Goal: Task Accomplishment & Management: Use online tool/utility

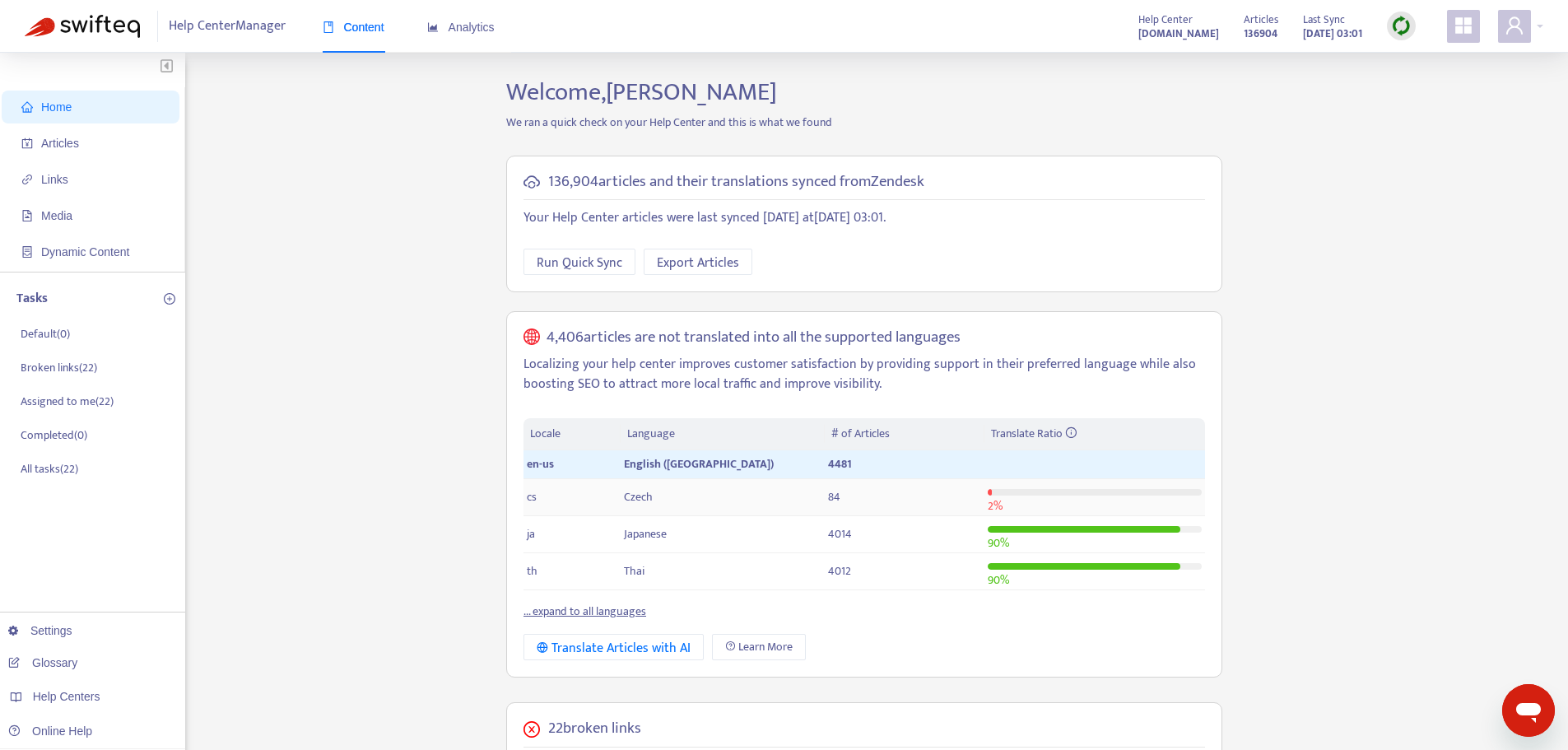
click at [551, 502] on td "cs" at bounding box center [572, 497] width 97 height 37
click at [68, 146] on span "Articles" at bounding box center [60, 143] width 38 height 13
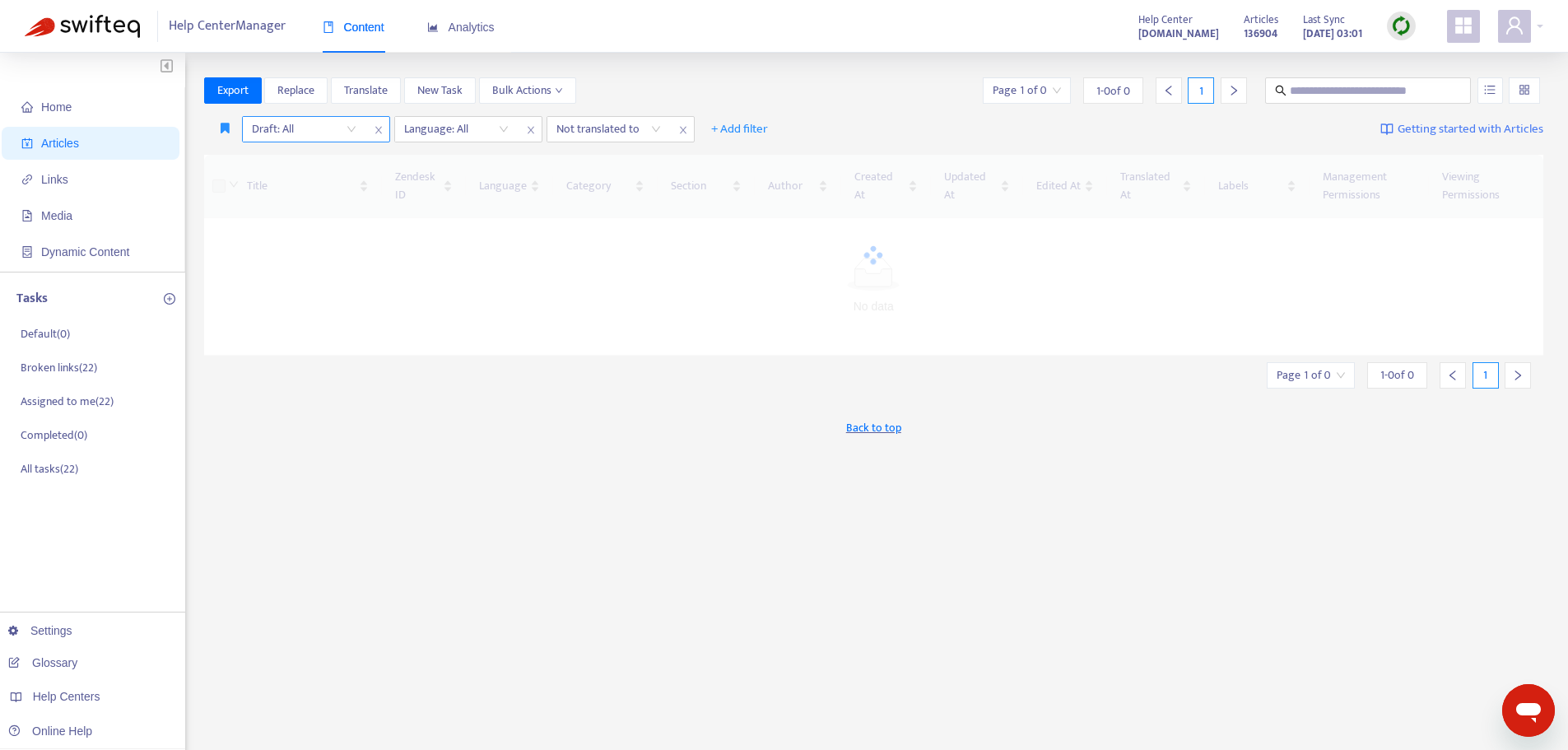
click at [353, 130] on input "search" at bounding box center [304, 129] width 104 height 25
click at [276, 213] on div "No" at bounding box center [398, 214] width 287 height 18
click at [508, 125] on div "Language: All" at bounding box center [458, 129] width 122 height 25
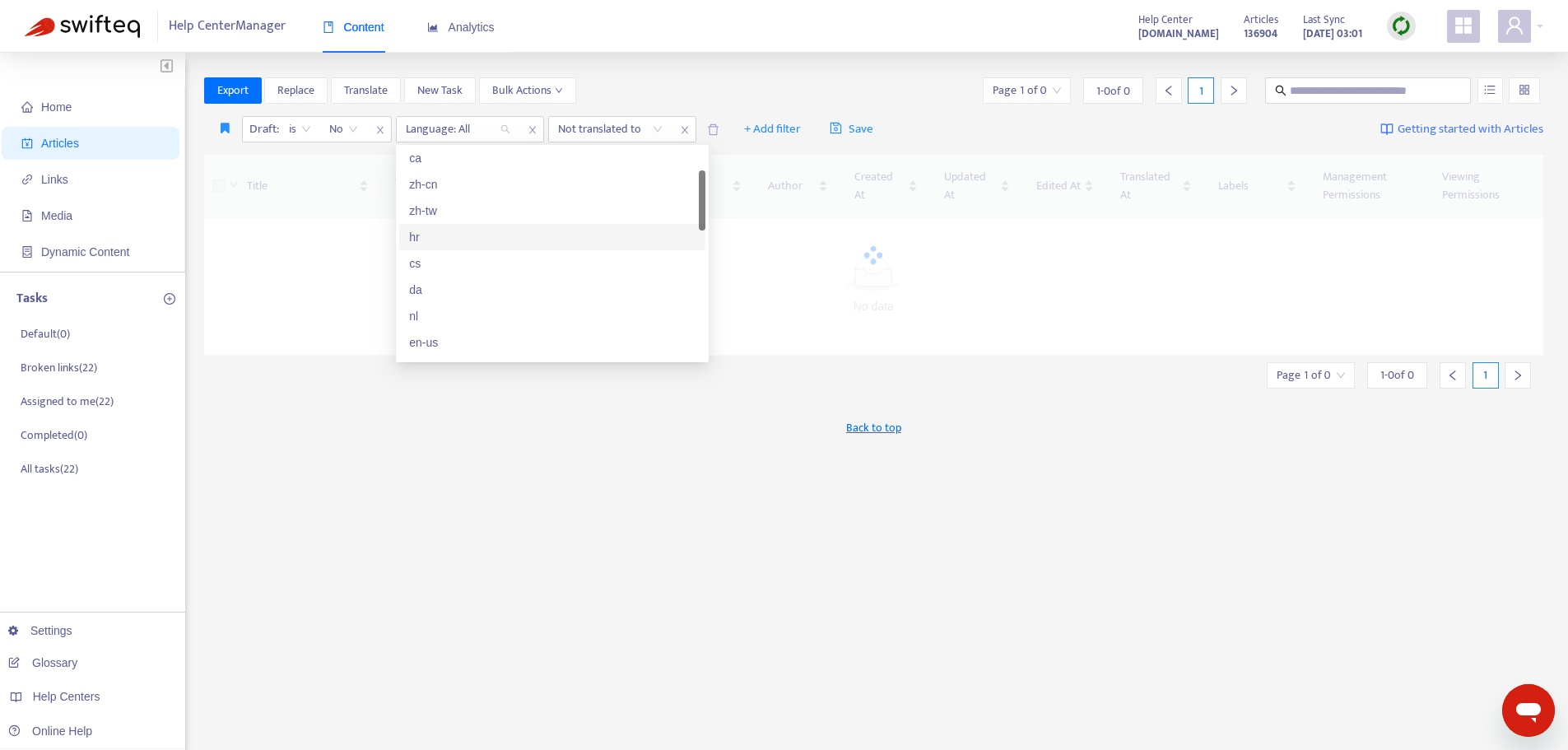
scroll to position [164, 0]
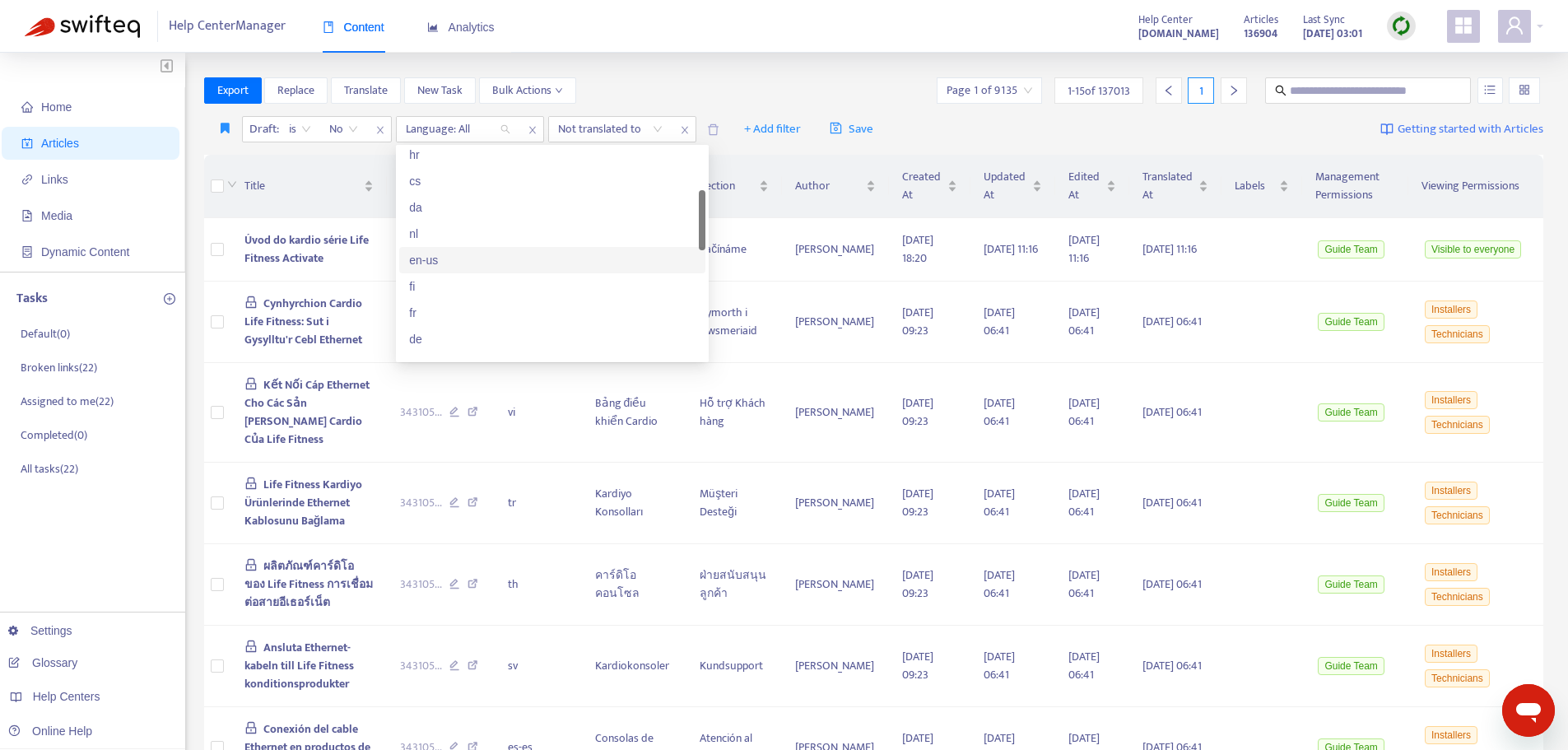
click at [436, 262] on div "en-us" at bounding box center [552, 260] width 287 height 18
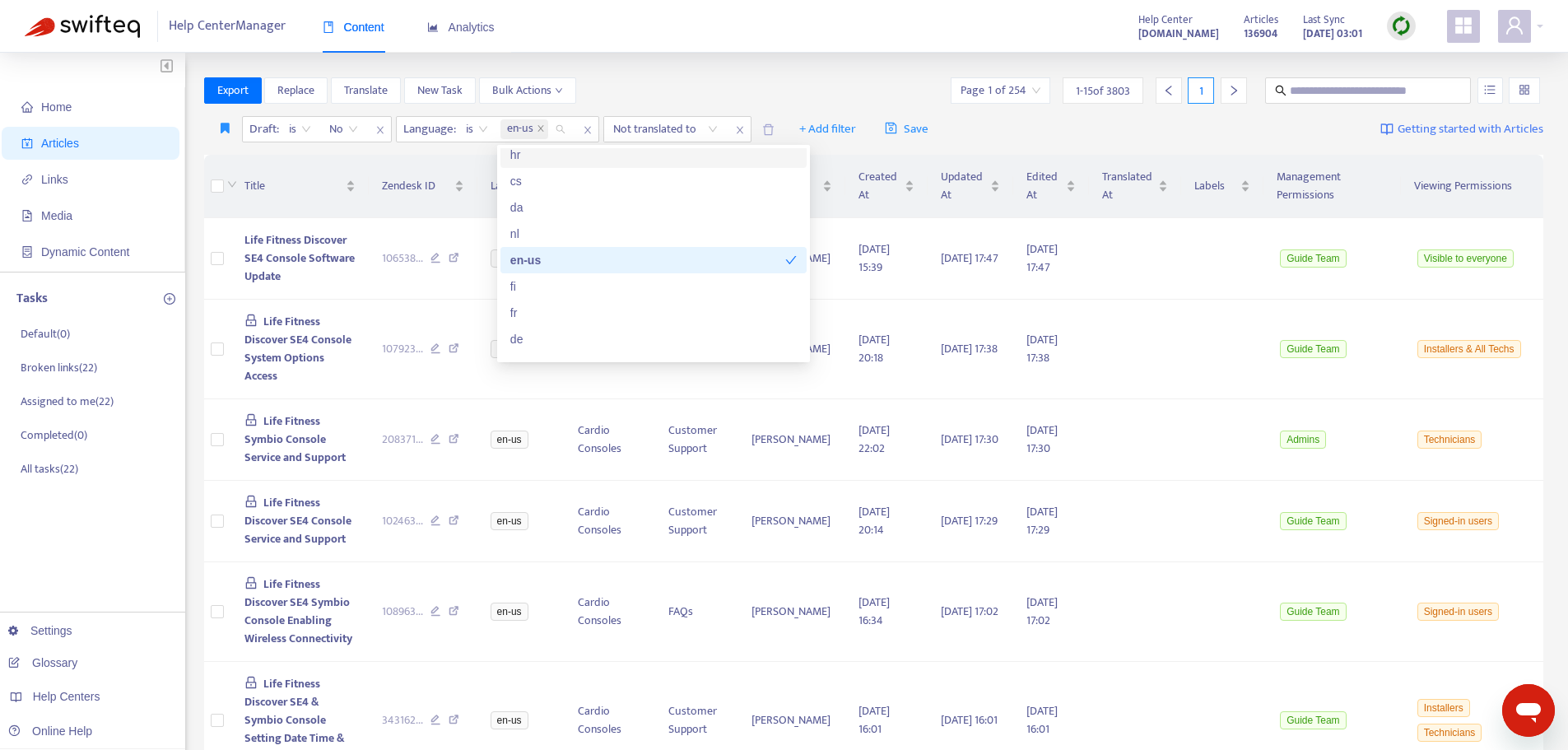
click at [700, 97] on div "Export Replace Translate New Task Bulk Actions Page 1 of 254 1 - 15 of 3803 1" at bounding box center [874, 90] width 1341 height 27
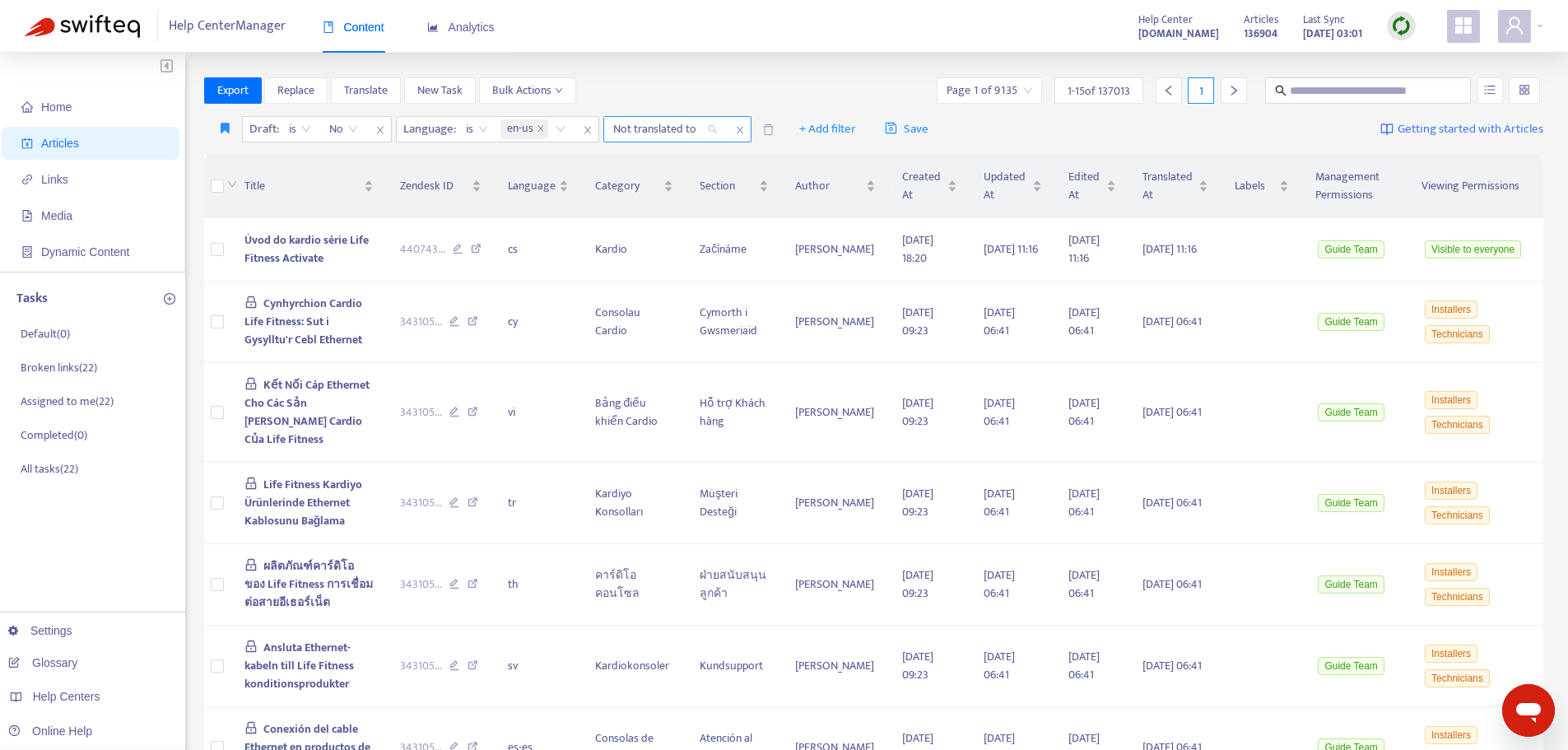
click at [712, 130] on div "Not translated to" at bounding box center [666, 129] width 122 height 25
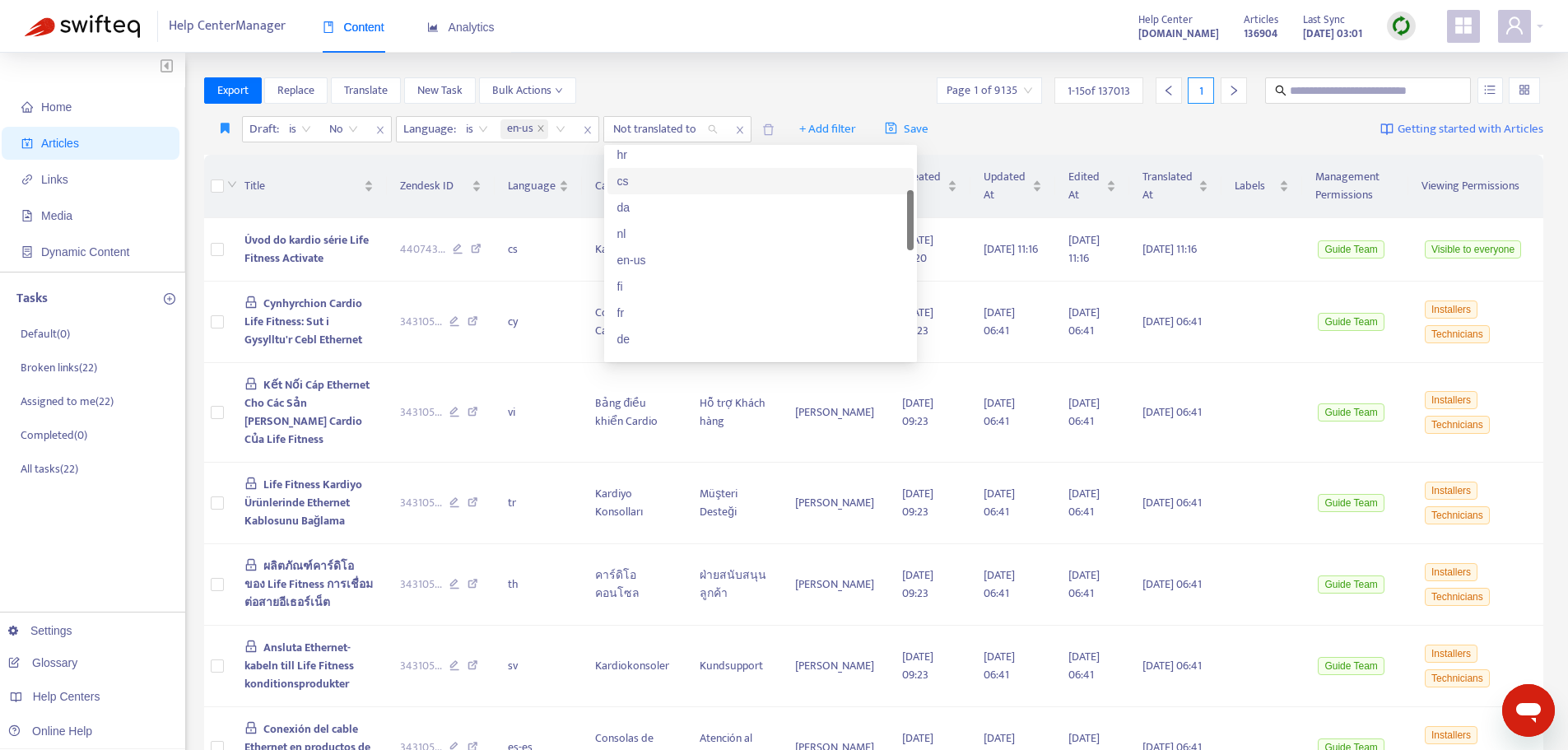
click at [627, 179] on div "cs" at bounding box center [760, 181] width 287 height 18
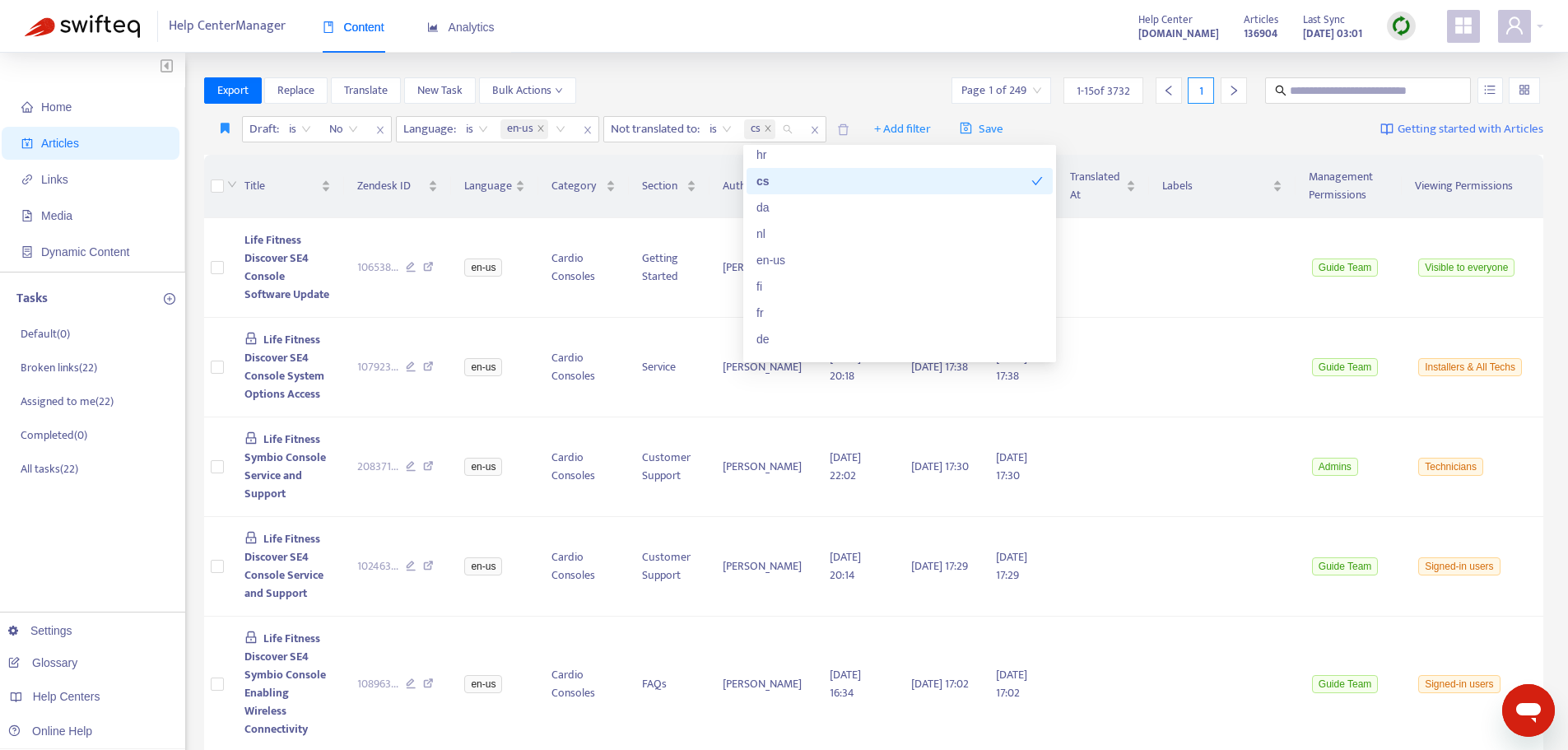
click at [690, 94] on div "Export Replace Translate New Task Bulk Actions Page 1 of 249 1 - 15 of 3732 1" at bounding box center [874, 90] width 1341 height 27
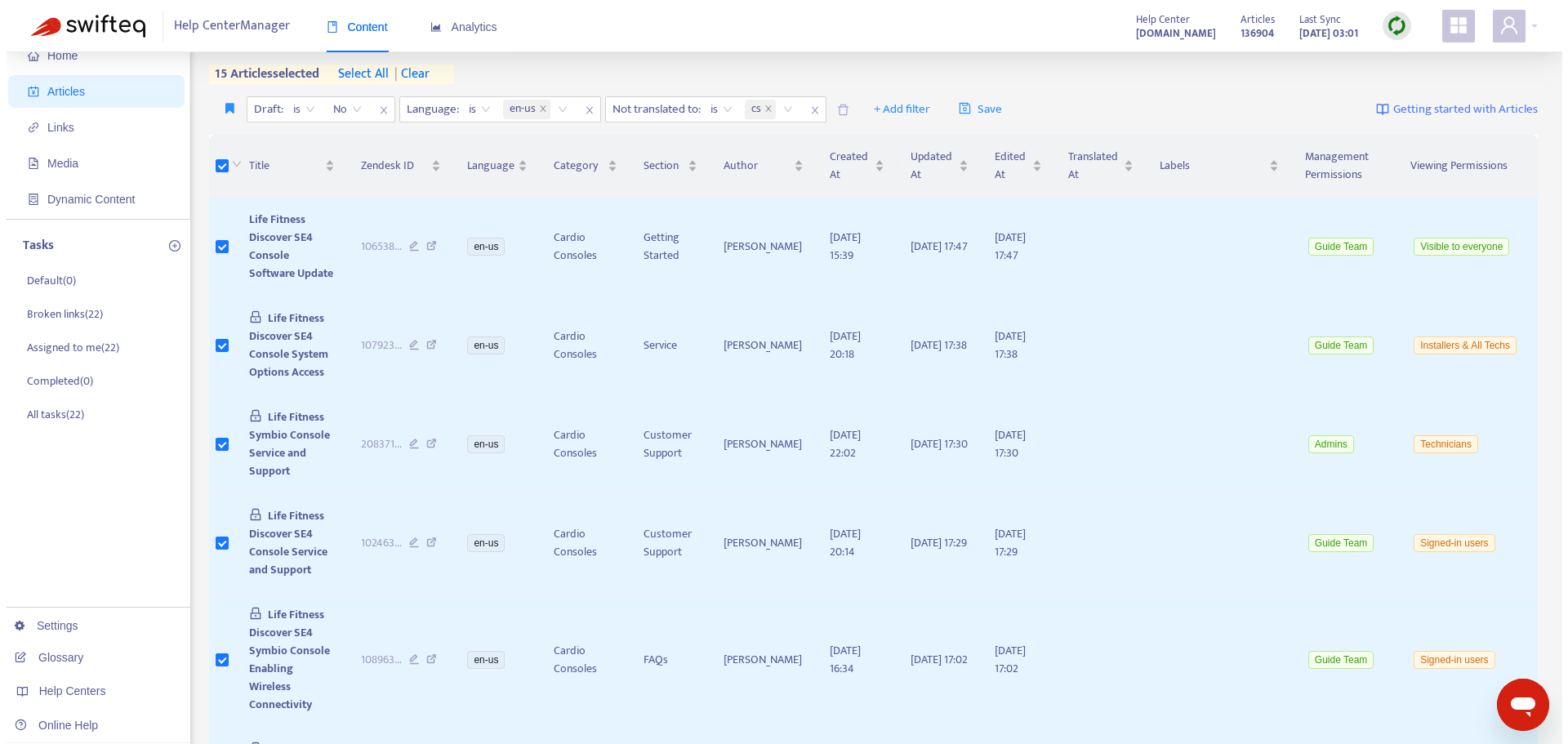
scroll to position [0, 0]
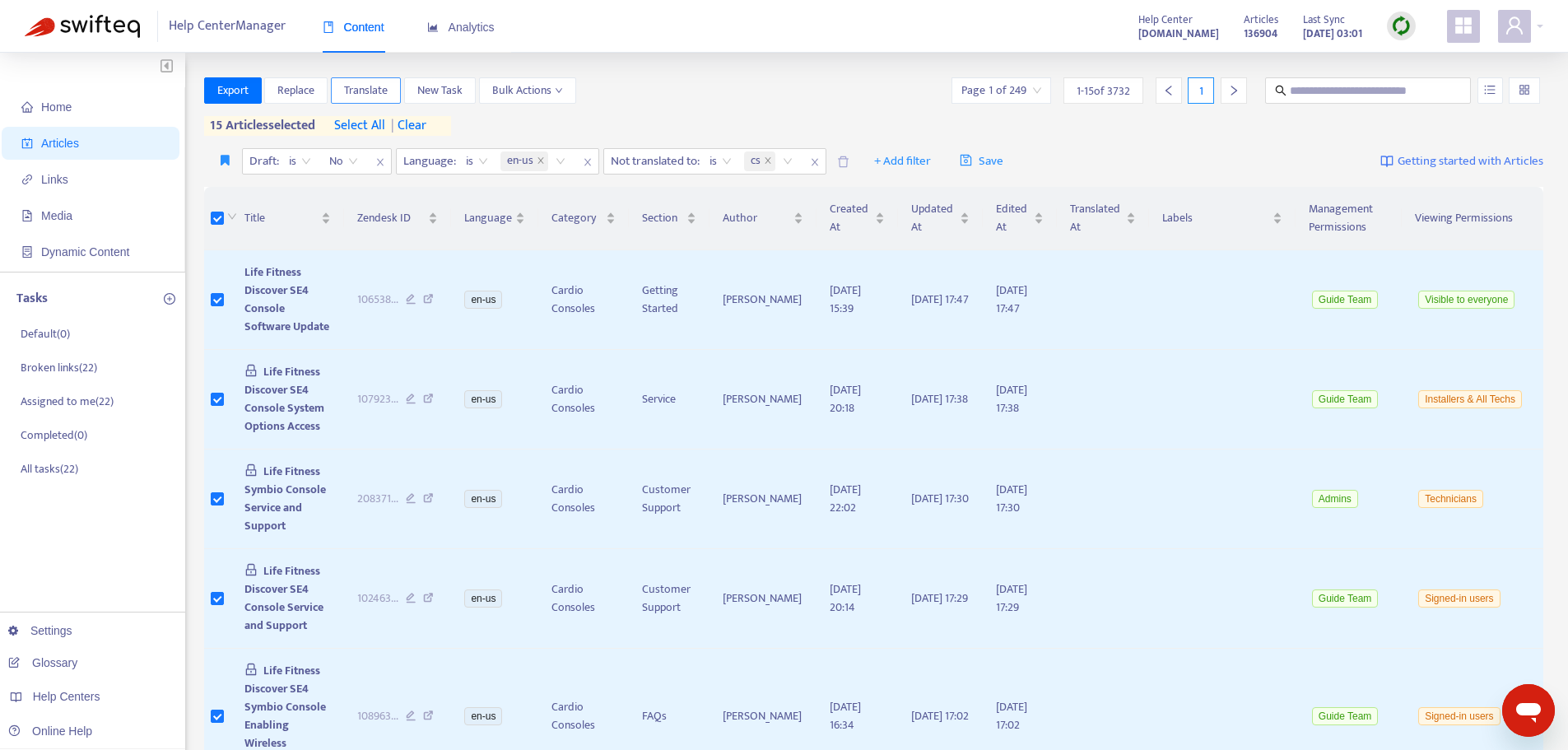
click at [366, 90] on span "Translate" at bounding box center [366, 90] width 44 height 18
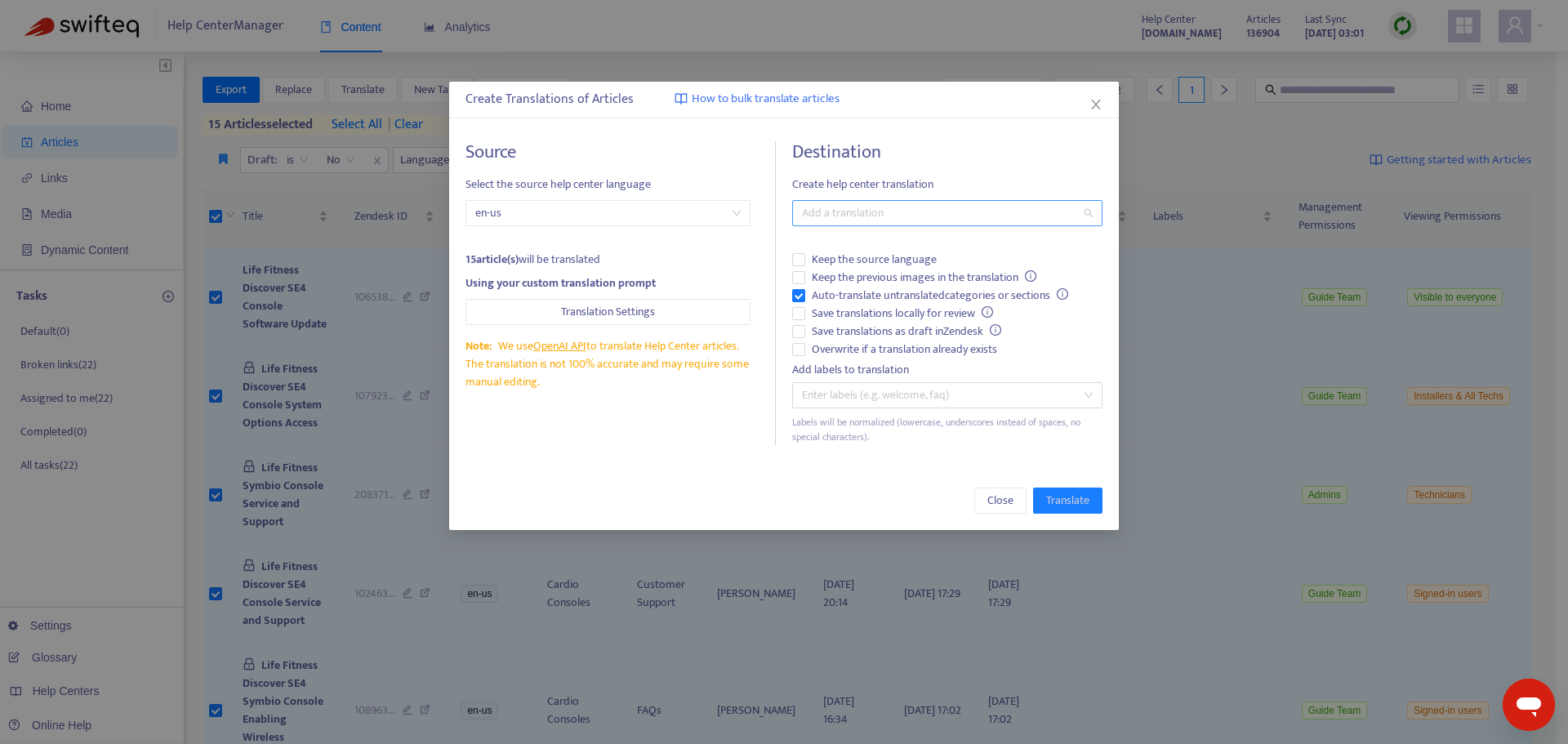
click at [842, 214] on div at bounding box center [939, 213] width 286 height 20
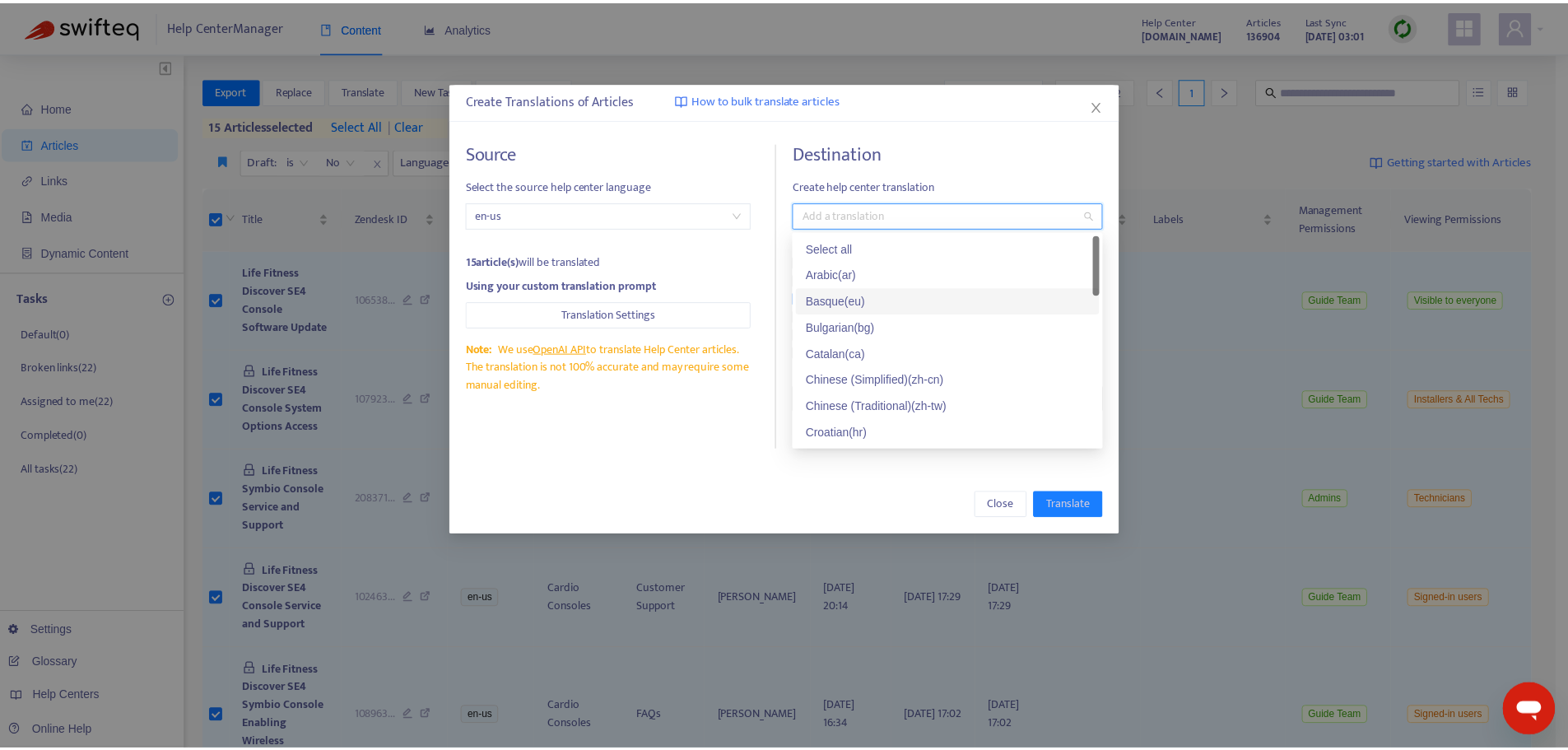
scroll to position [83, 0]
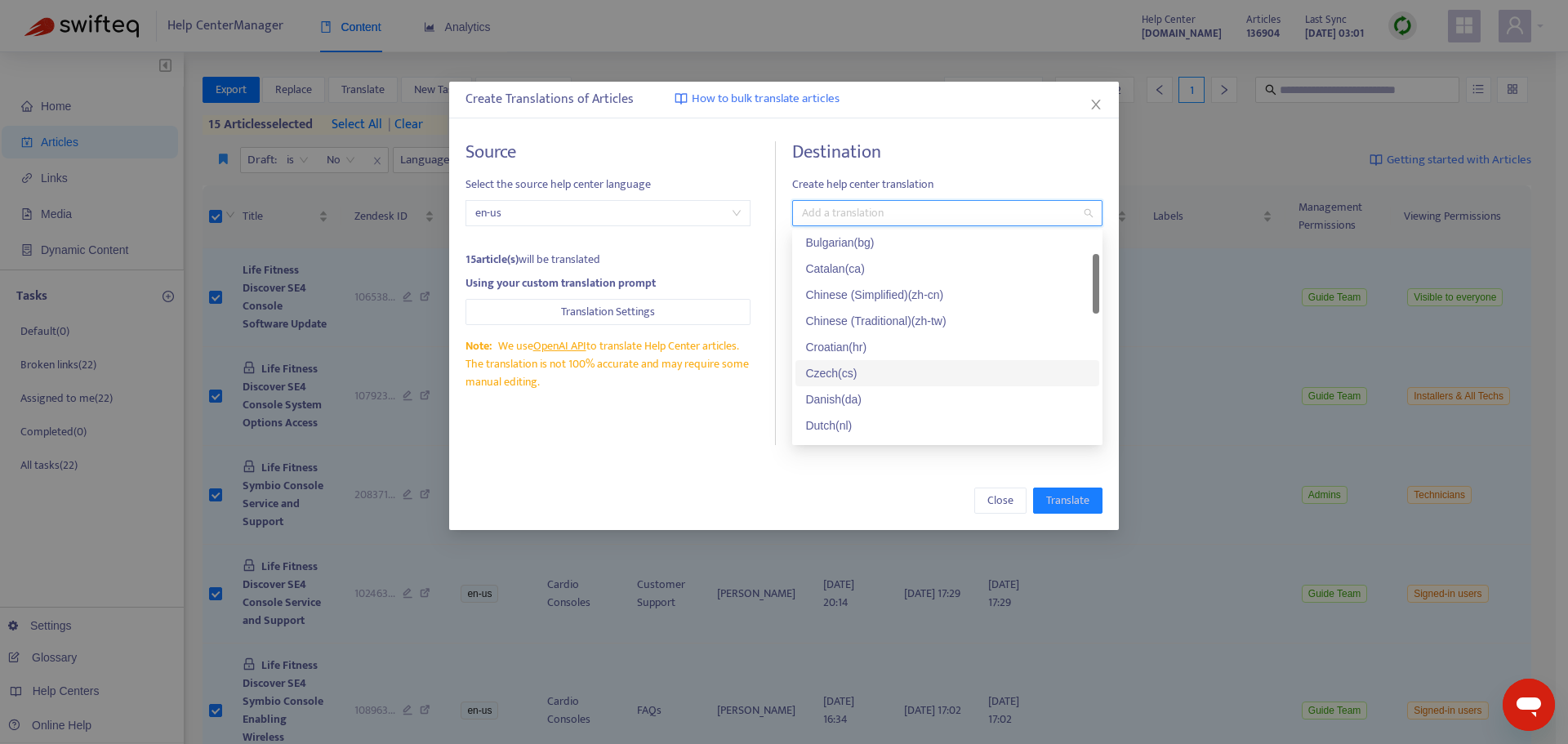
click at [840, 374] on div "Czech ( cs )" at bounding box center [947, 372] width 284 height 18
click at [706, 438] on div "Source Select the source help center language en-us 15 article(s) will be trans…" at bounding box center [620, 293] width 310 height 304
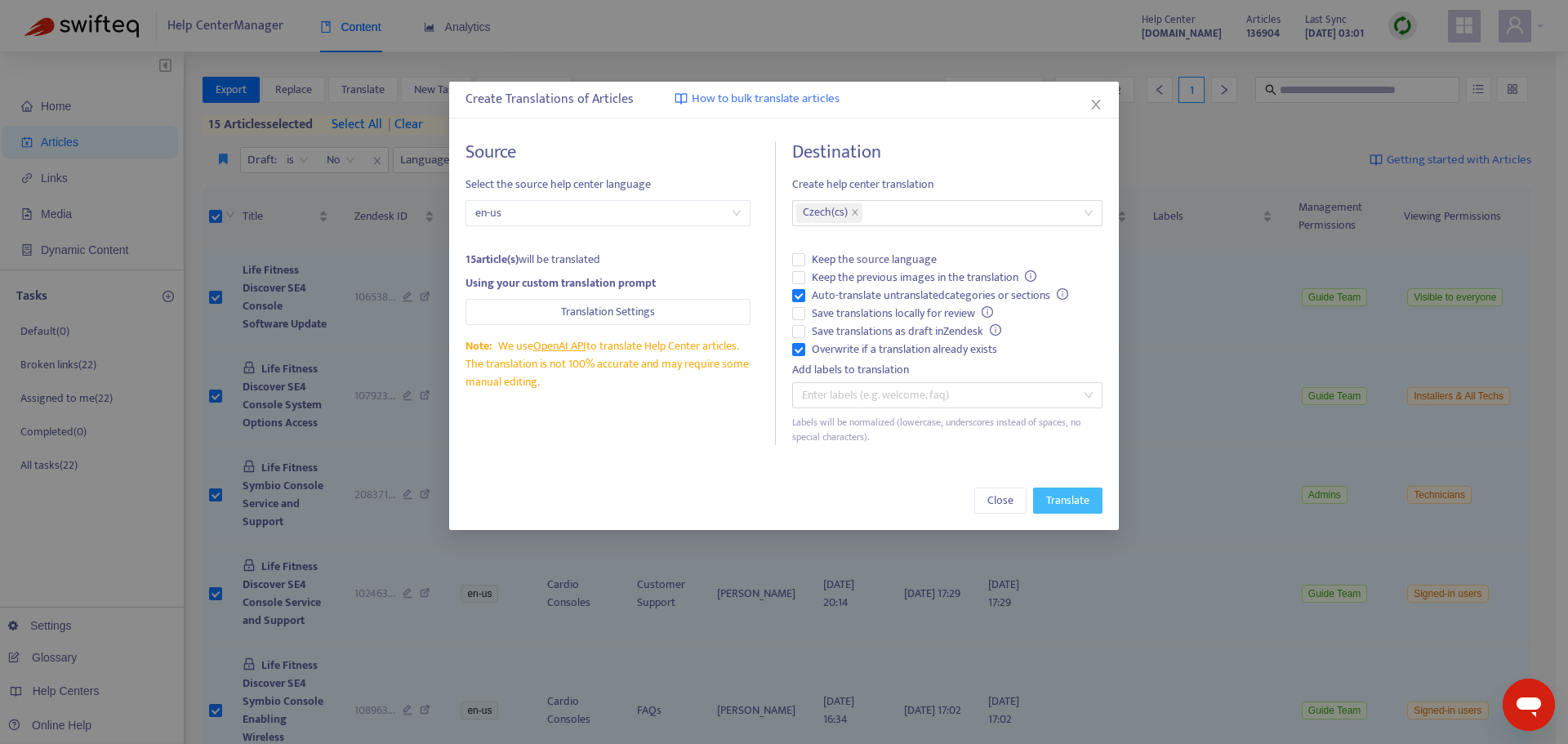
click at [1069, 497] on span "Translate" at bounding box center [1068, 501] width 44 height 18
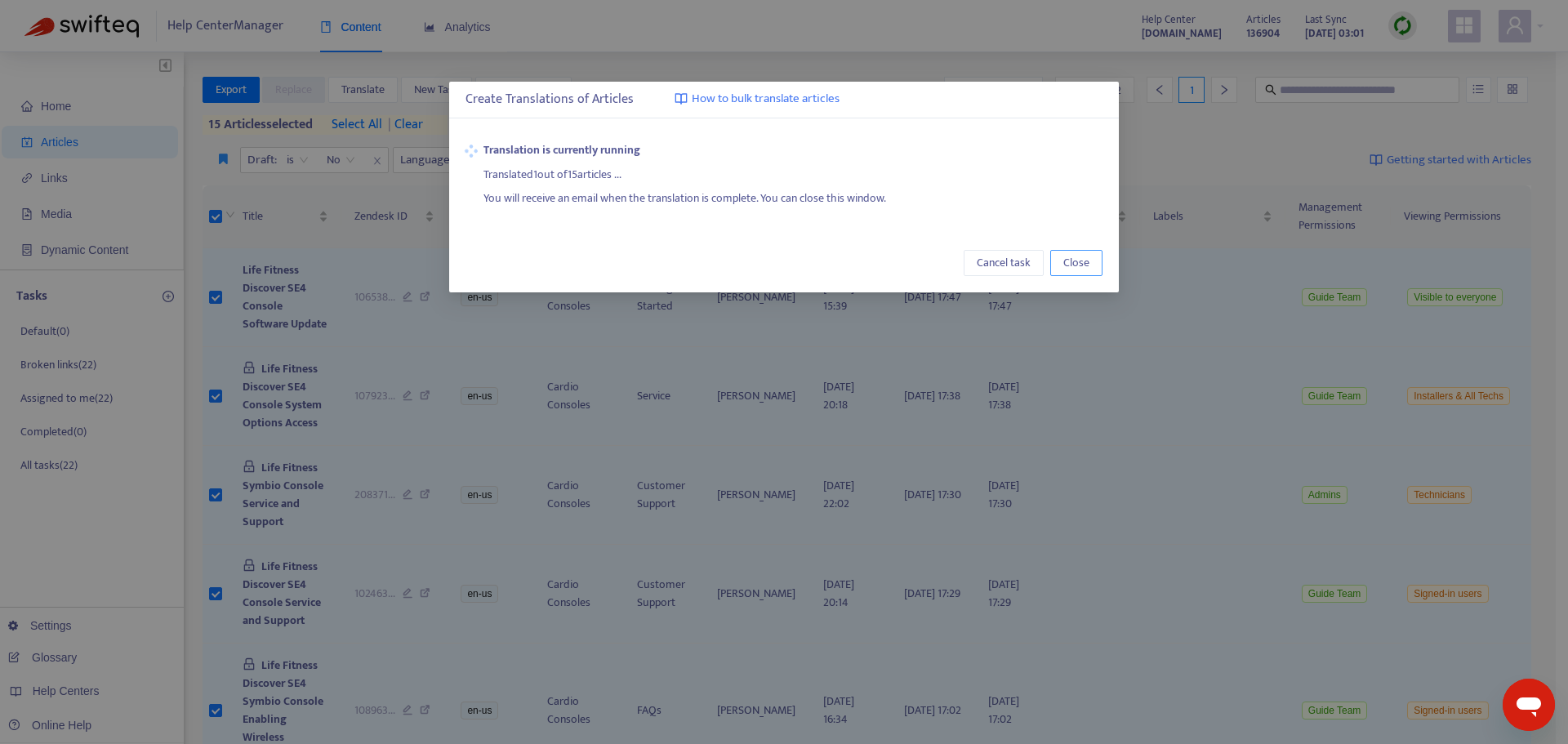
click at [1072, 258] on span "Close" at bounding box center [1076, 262] width 26 height 18
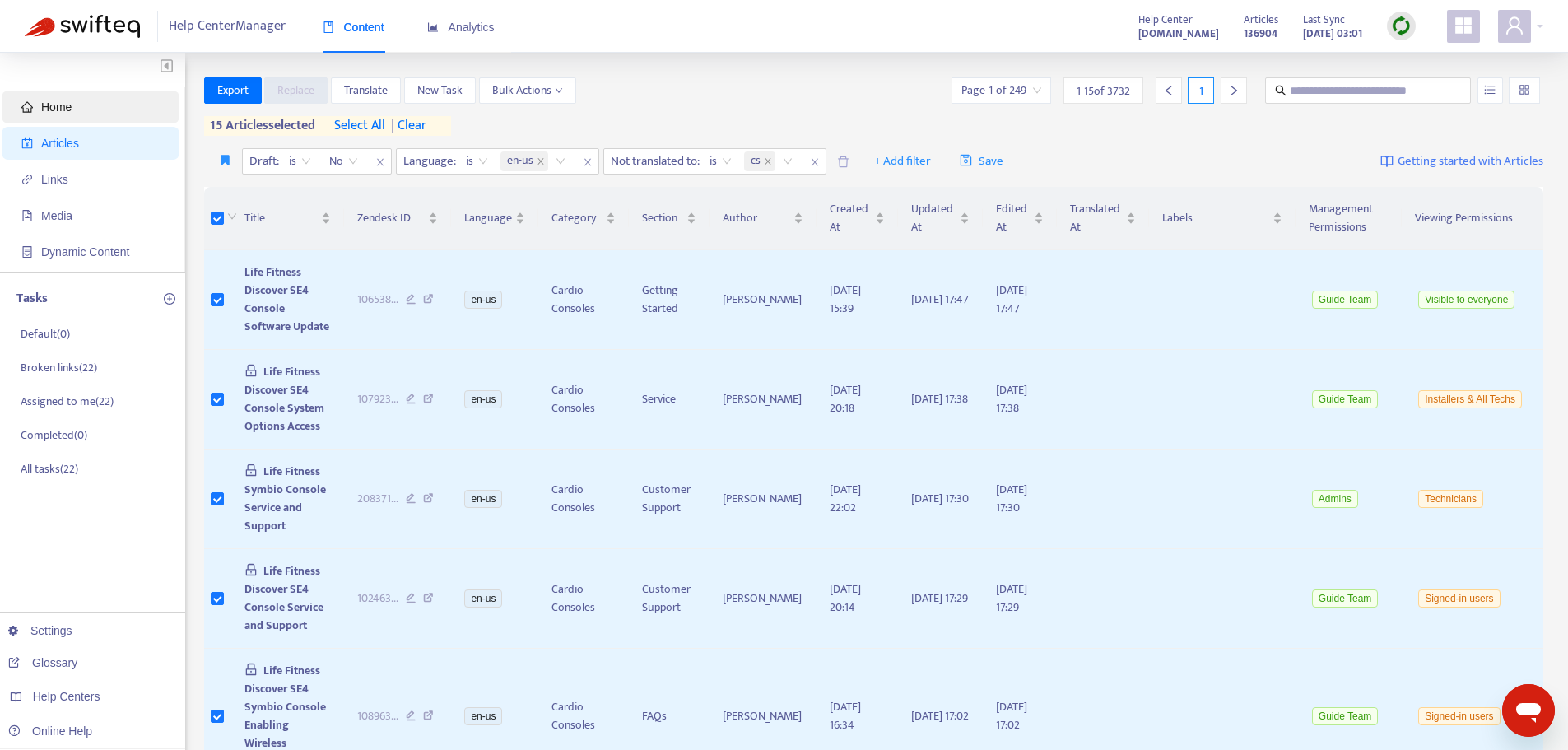
click at [65, 104] on span "Home" at bounding box center [56, 107] width 30 height 13
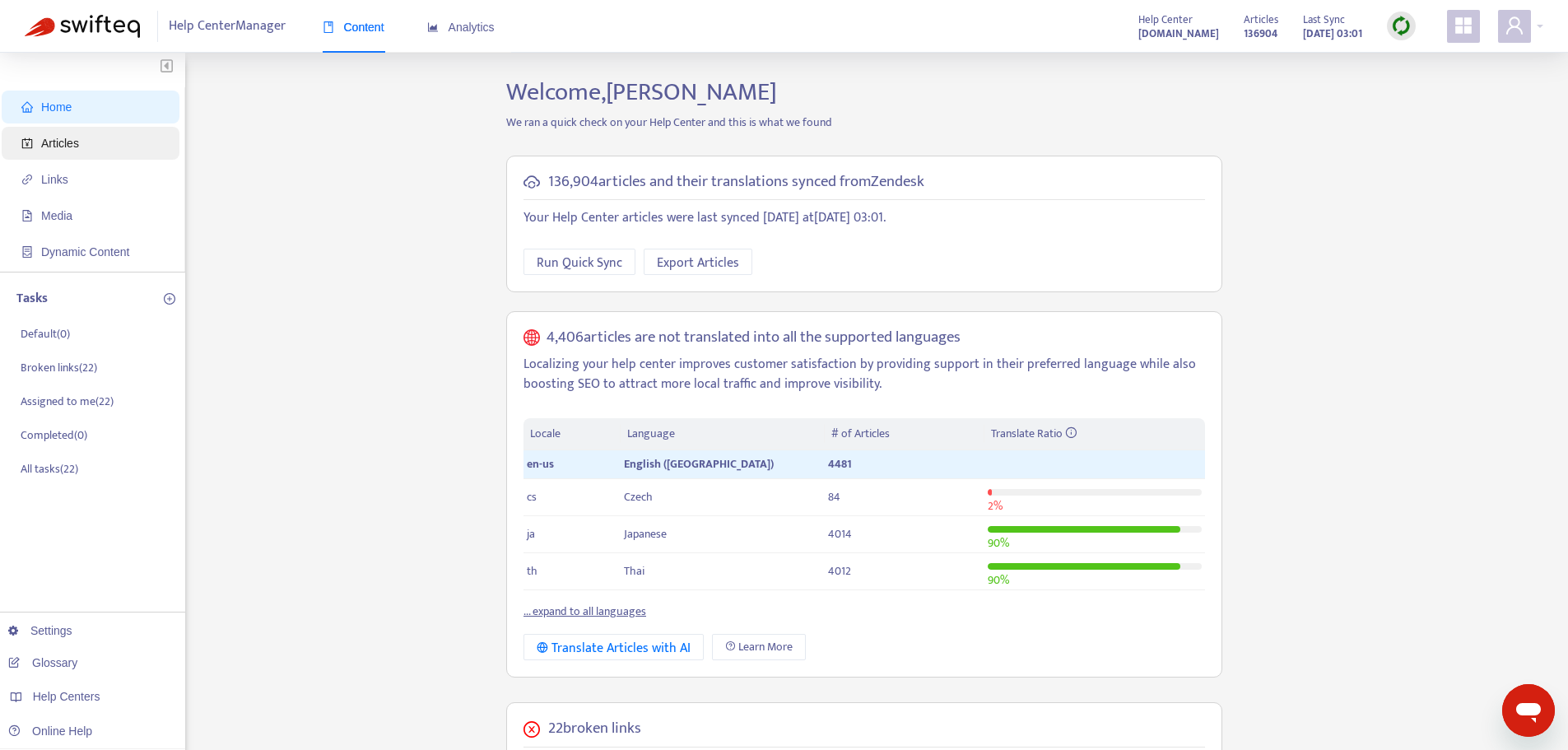
click at [62, 137] on span "Articles" at bounding box center [60, 143] width 38 height 13
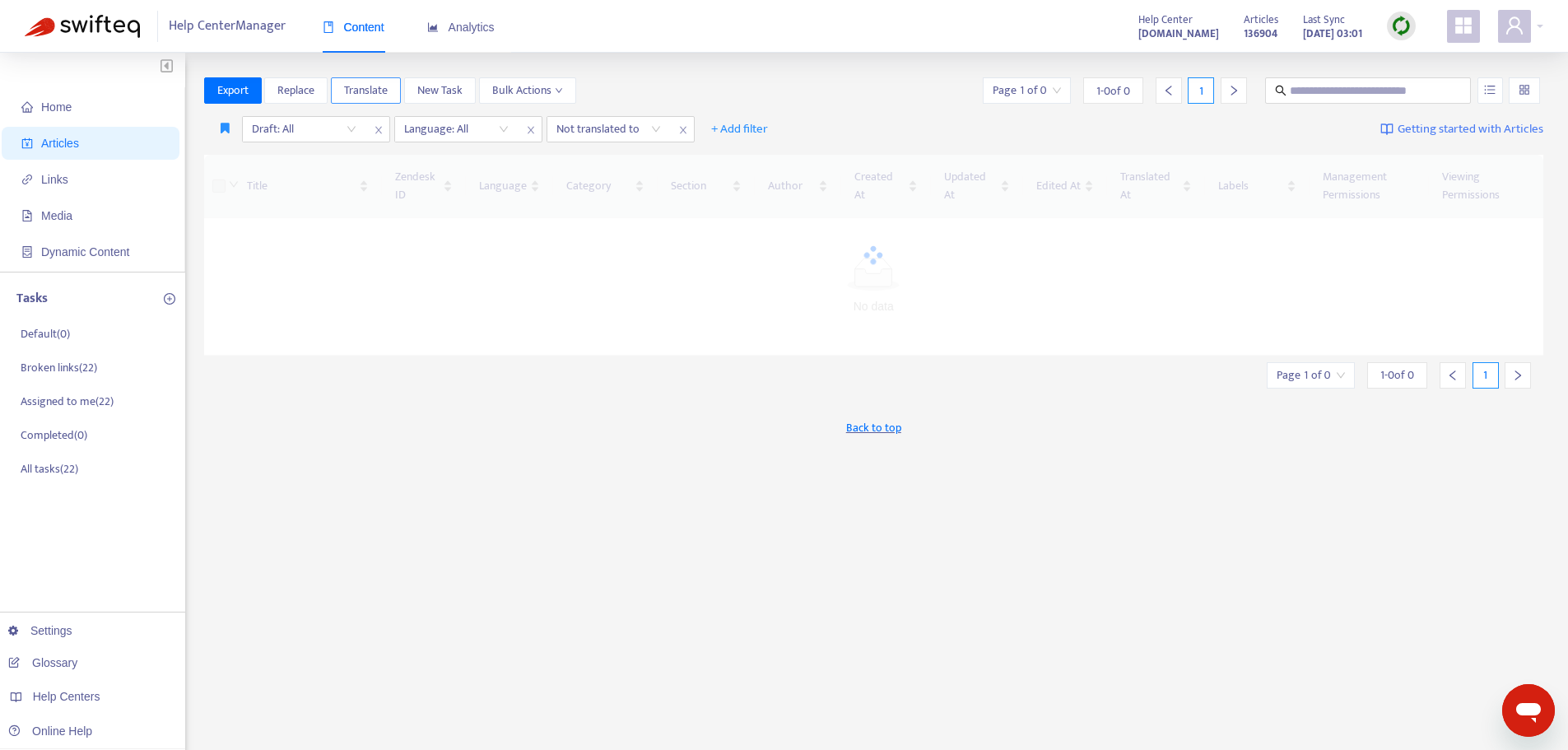
click at [363, 93] on span "Translate" at bounding box center [366, 90] width 44 height 18
click at [753, 79] on div "Export Replace Translate New Task Bulk Actions Page 1 of 0 1 - 0 of 0 1" at bounding box center [874, 90] width 1341 height 27
click at [52, 185] on span "Links" at bounding box center [55, 179] width 28 height 13
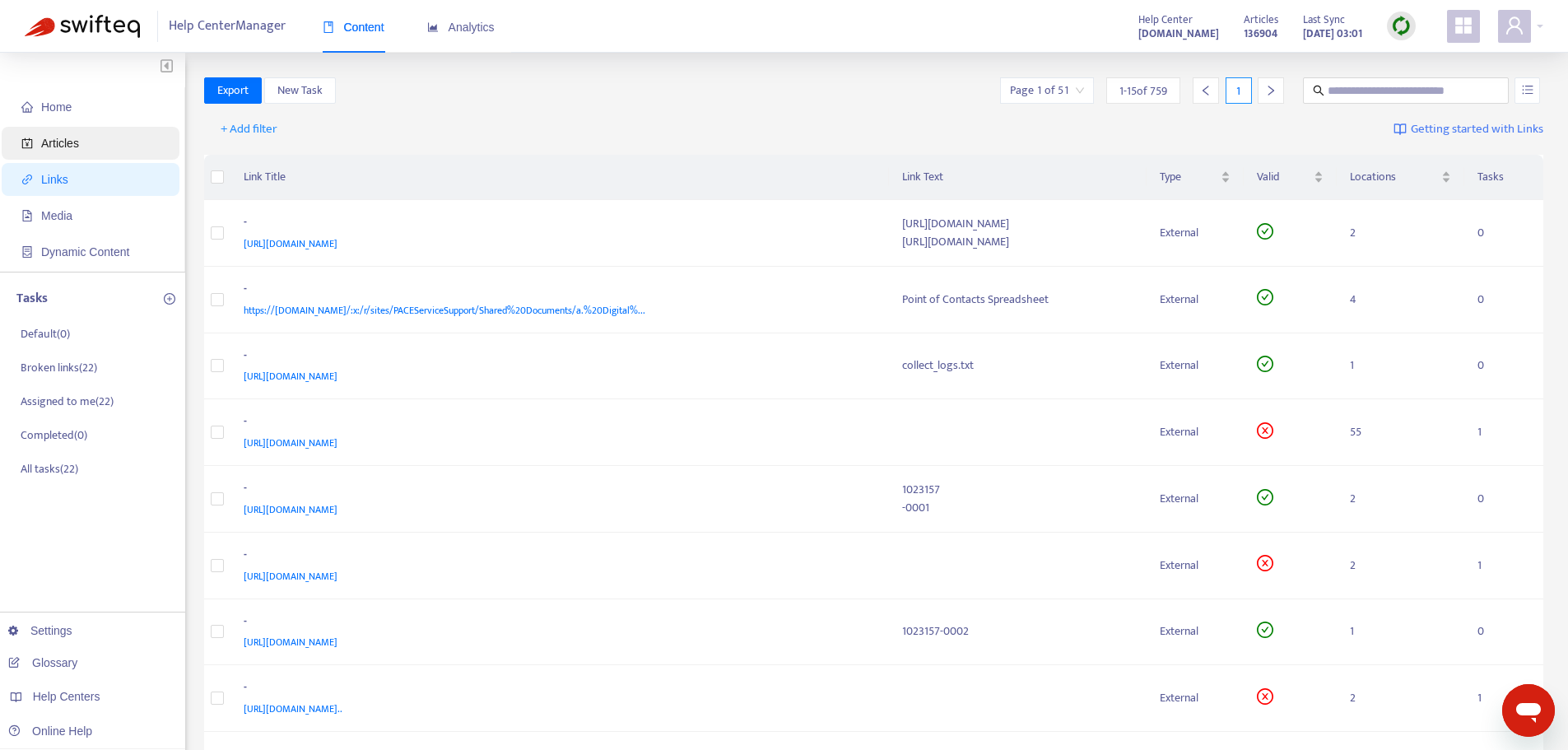
click at [56, 139] on span "Articles" at bounding box center [60, 143] width 38 height 13
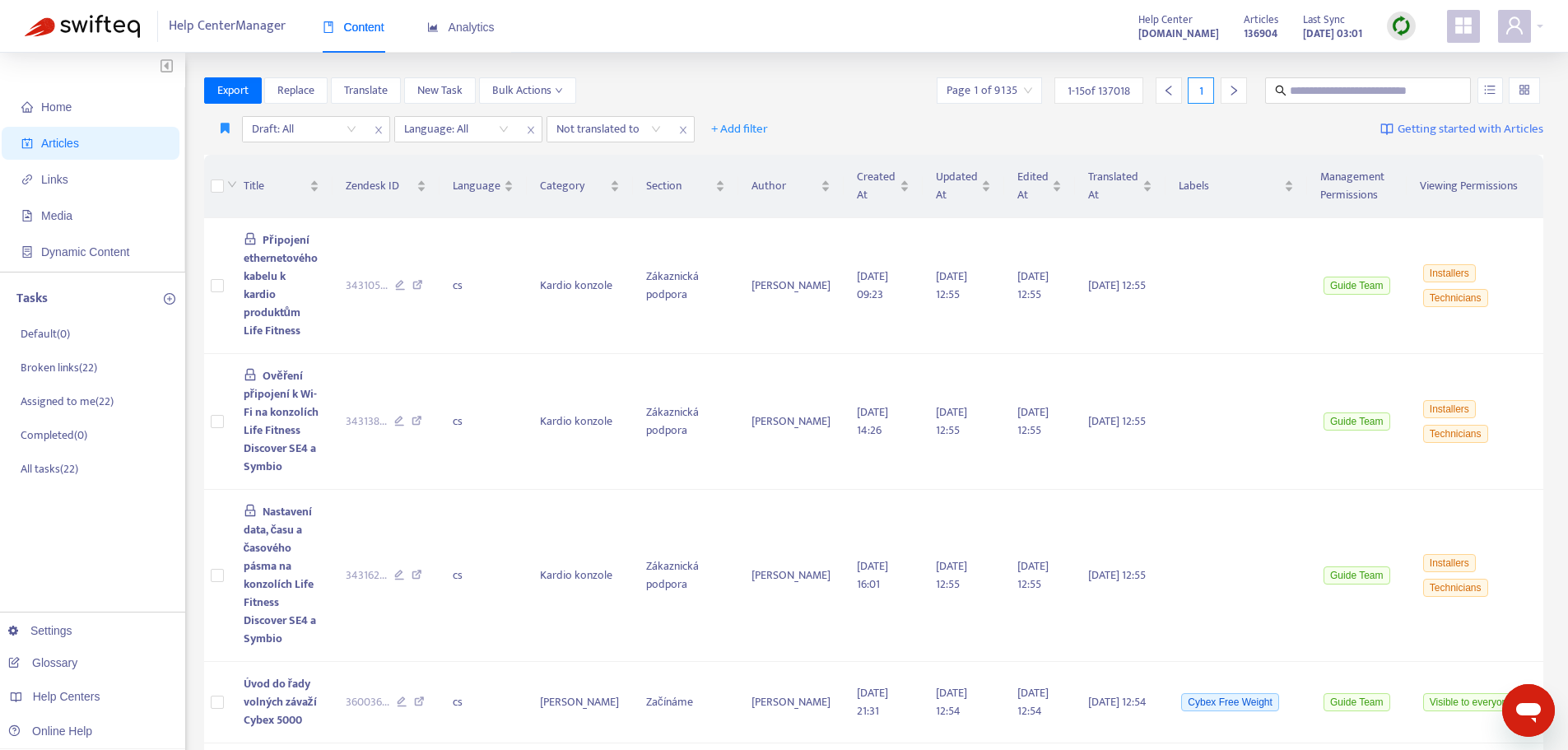
click at [56, 139] on span "Articles" at bounding box center [60, 143] width 38 height 13
click at [351, 91] on span "Translate" at bounding box center [366, 90] width 44 height 18
click at [350, 129] on input "search" at bounding box center [304, 129] width 104 height 25
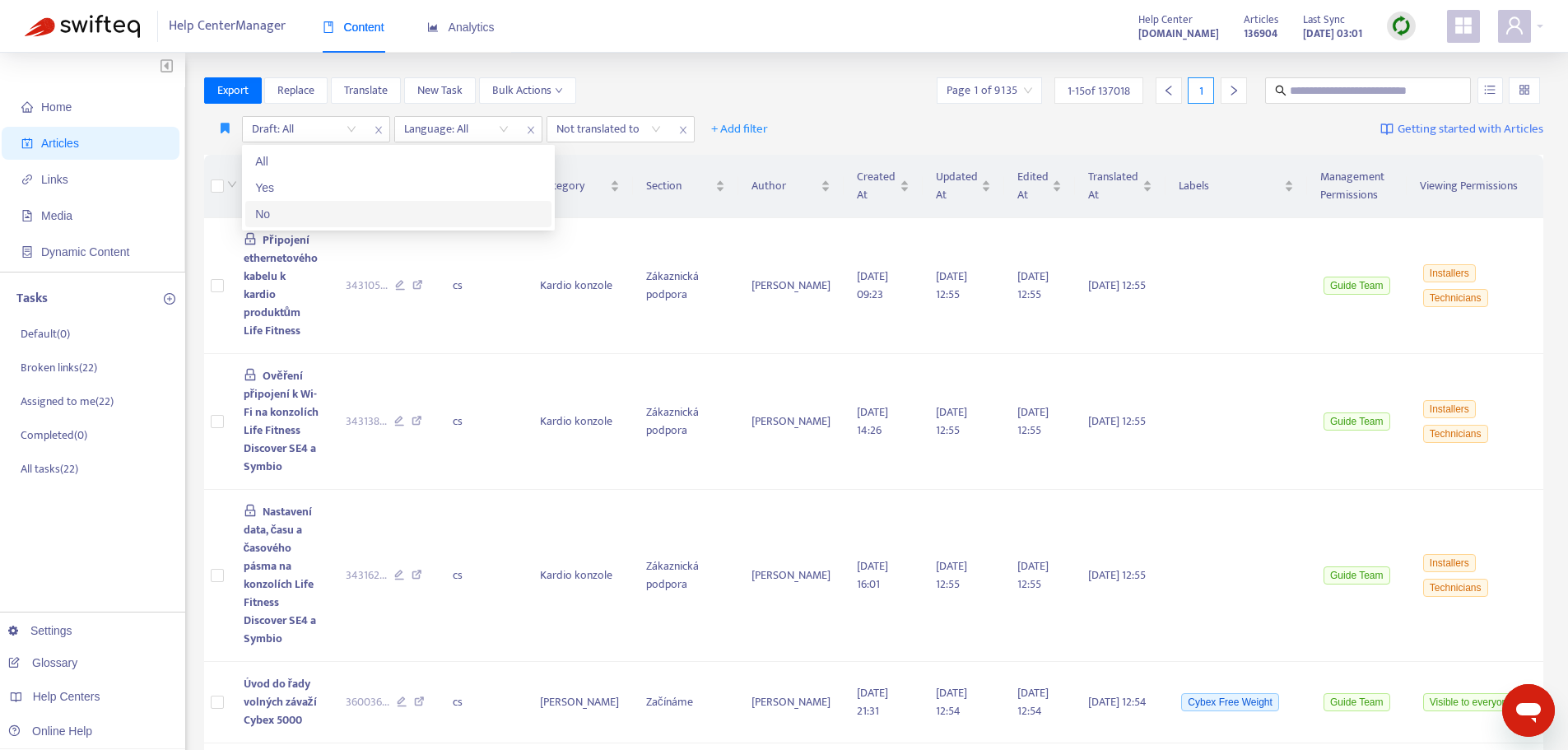
click at [271, 210] on div "No" at bounding box center [398, 214] width 287 height 18
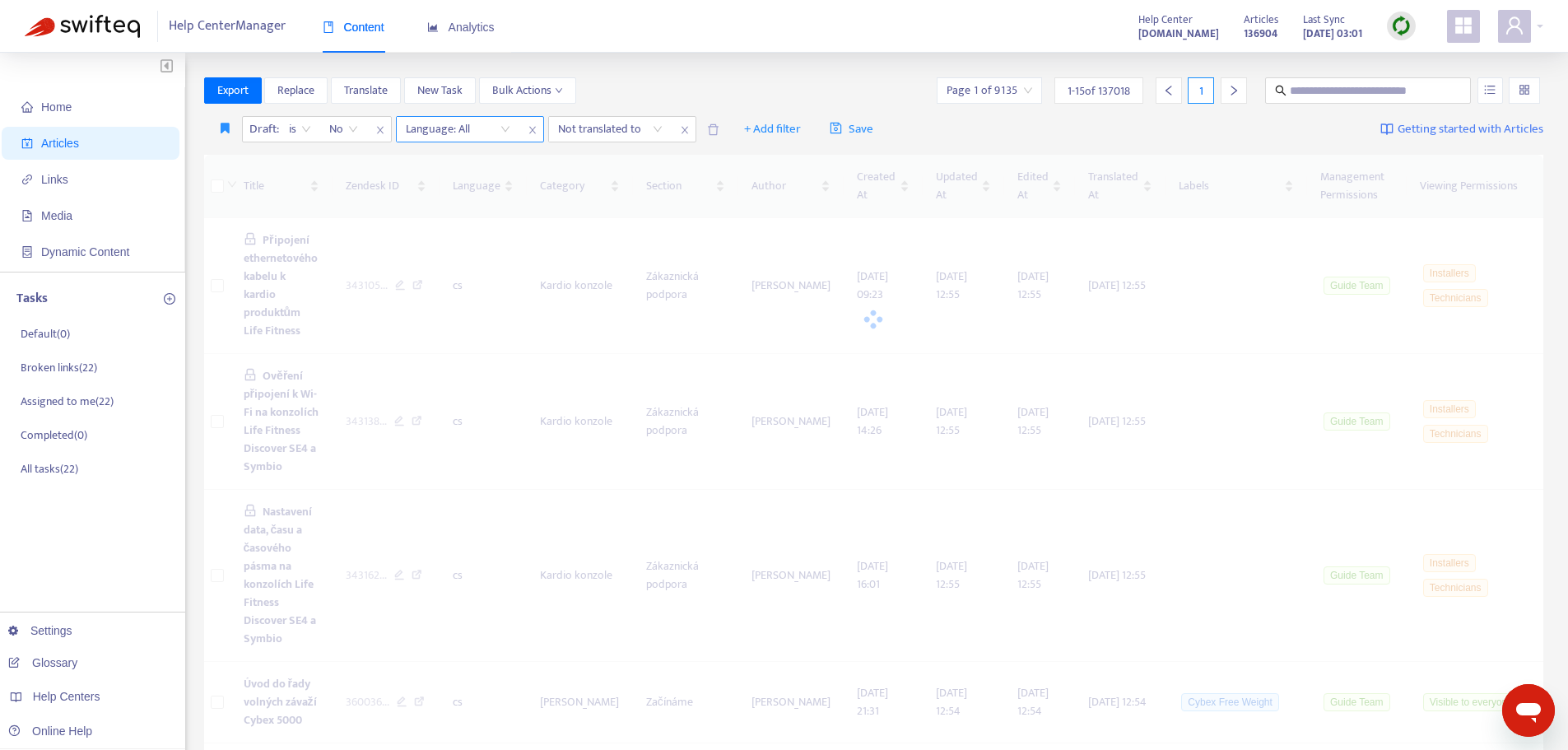
click at [504, 131] on div "Language: All" at bounding box center [458, 129] width 122 height 25
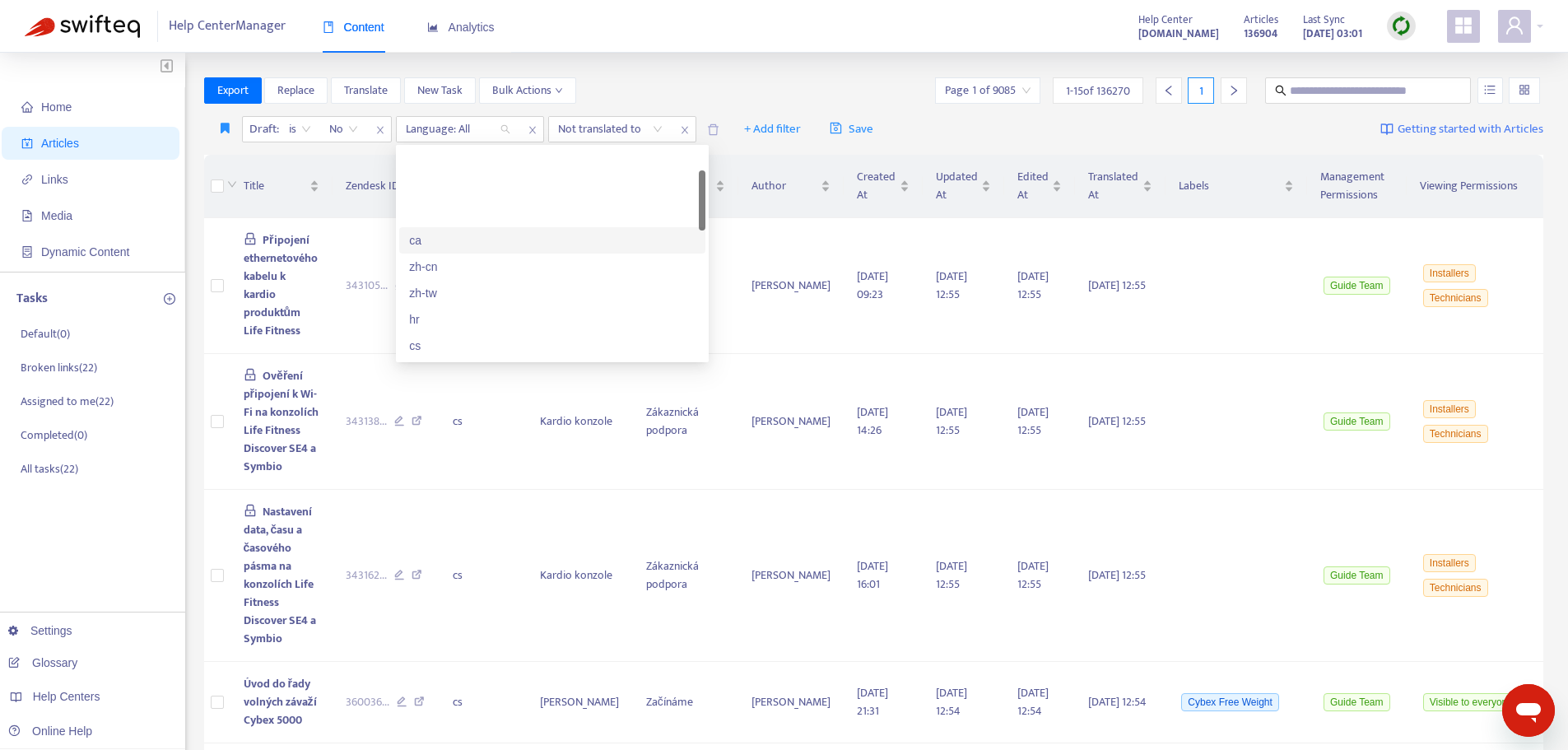
scroll to position [83, 0]
click at [439, 338] on div "en-us" at bounding box center [552, 342] width 287 height 18
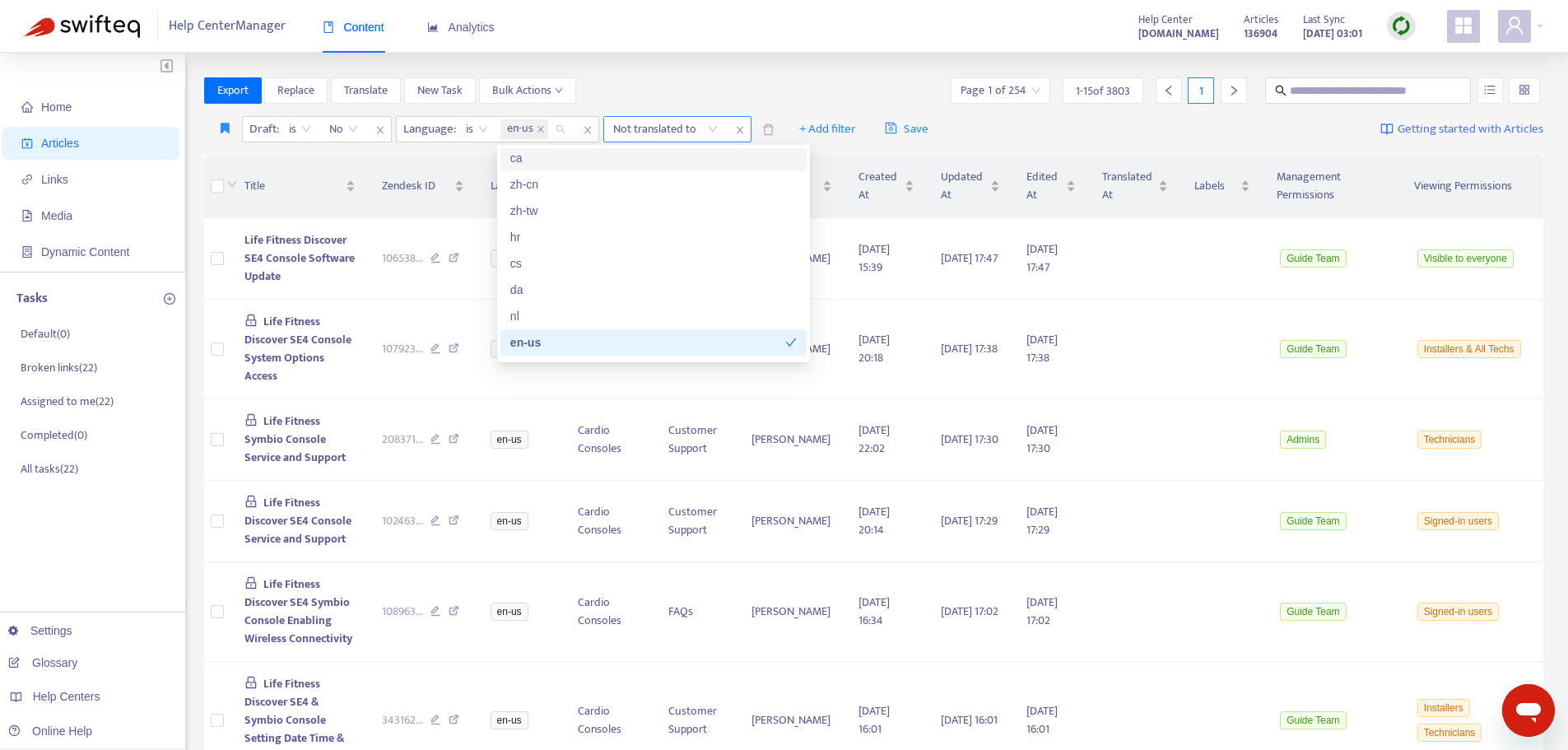
click at [716, 133] on div "Not translated to" at bounding box center [666, 129] width 122 height 25
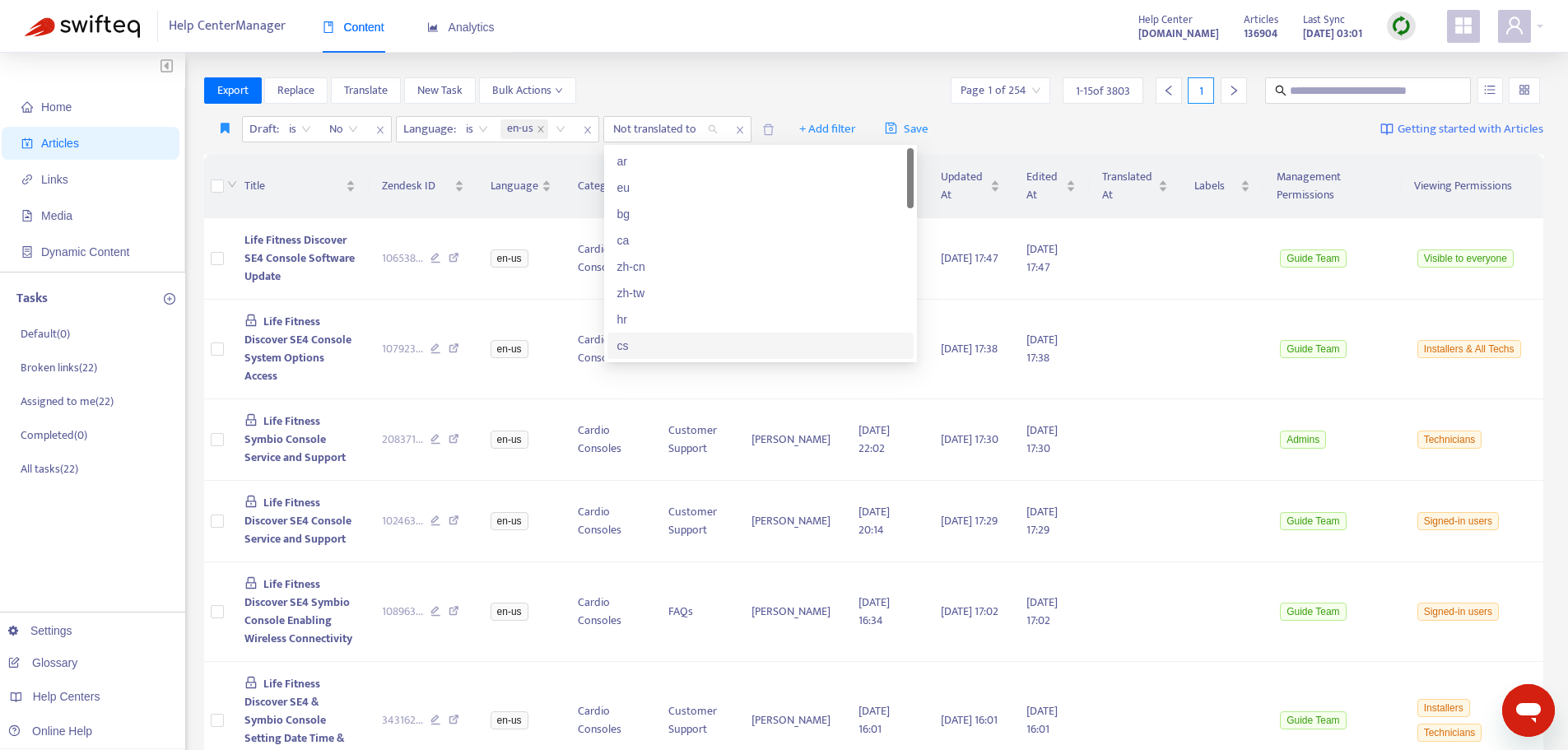
scroll to position [164, 0]
click at [629, 181] on div "cs" at bounding box center [760, 181] width 287 height 18
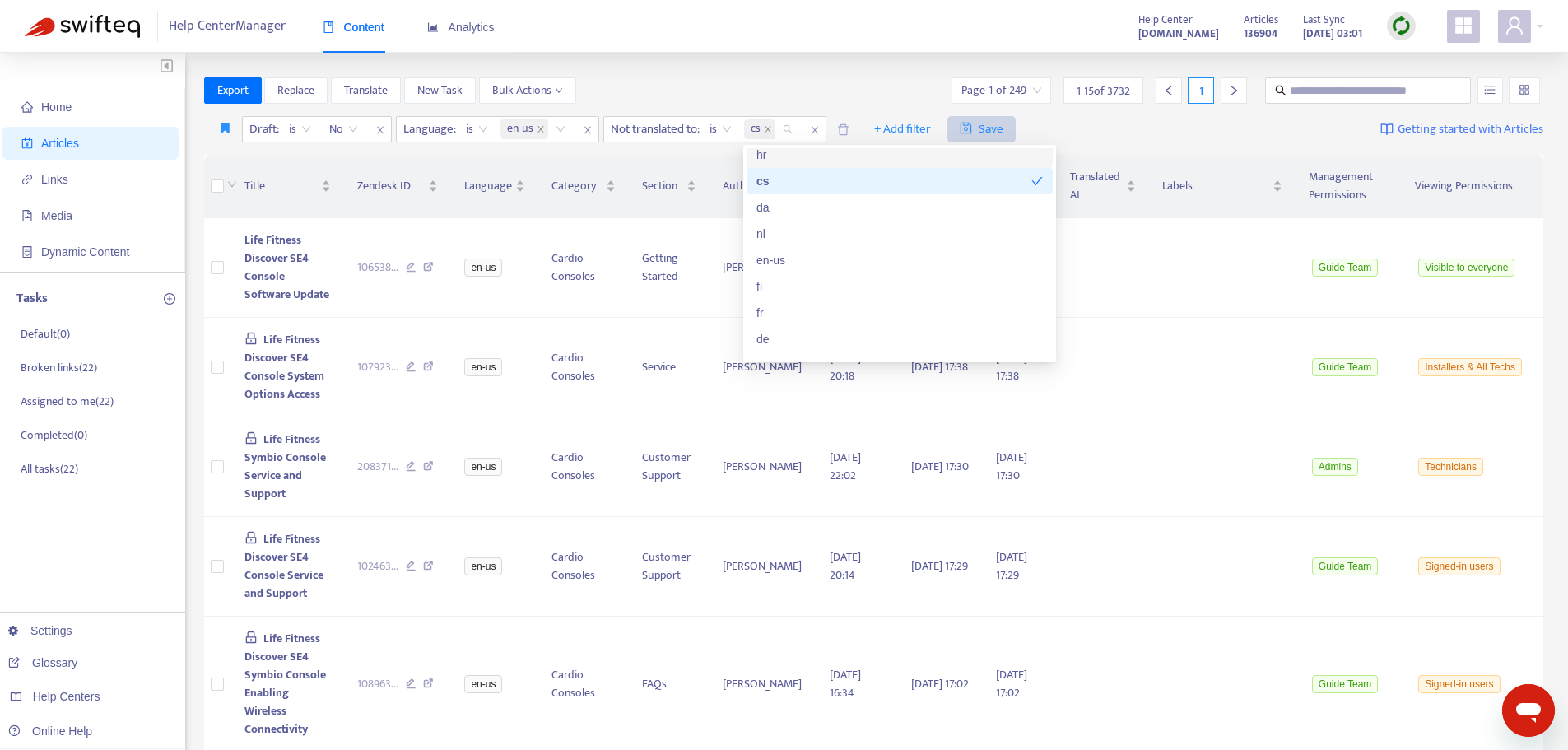
click at [984, 129] on span "Save" at bounding box center [982, 129] width 44 height 20
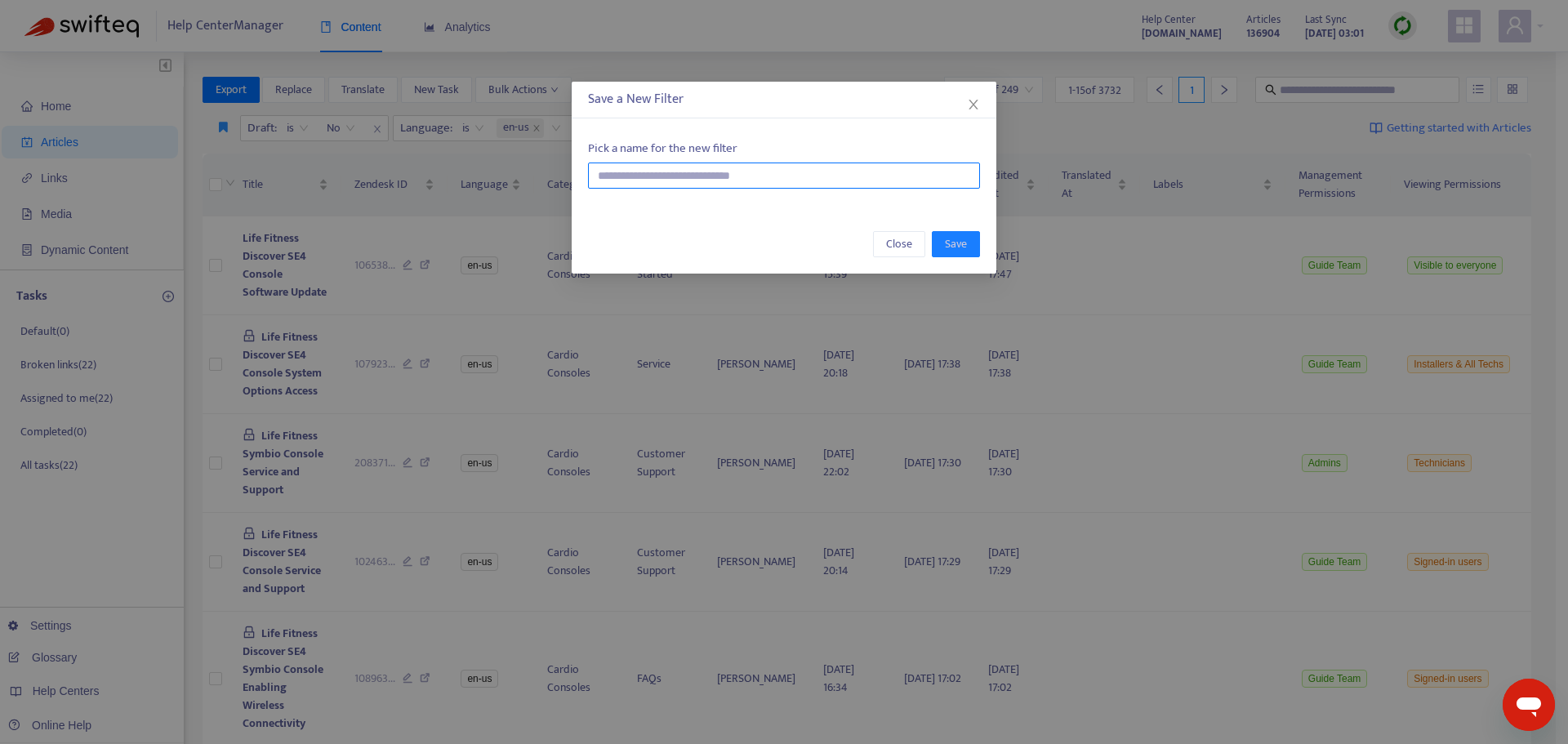
click at [658, 181] on input "text" at bounding box center [783, 175] width 392 height 26
type input "**********"
click at [960, 245] on span "Save" at bounding box center [956, 243] width 22 height 18
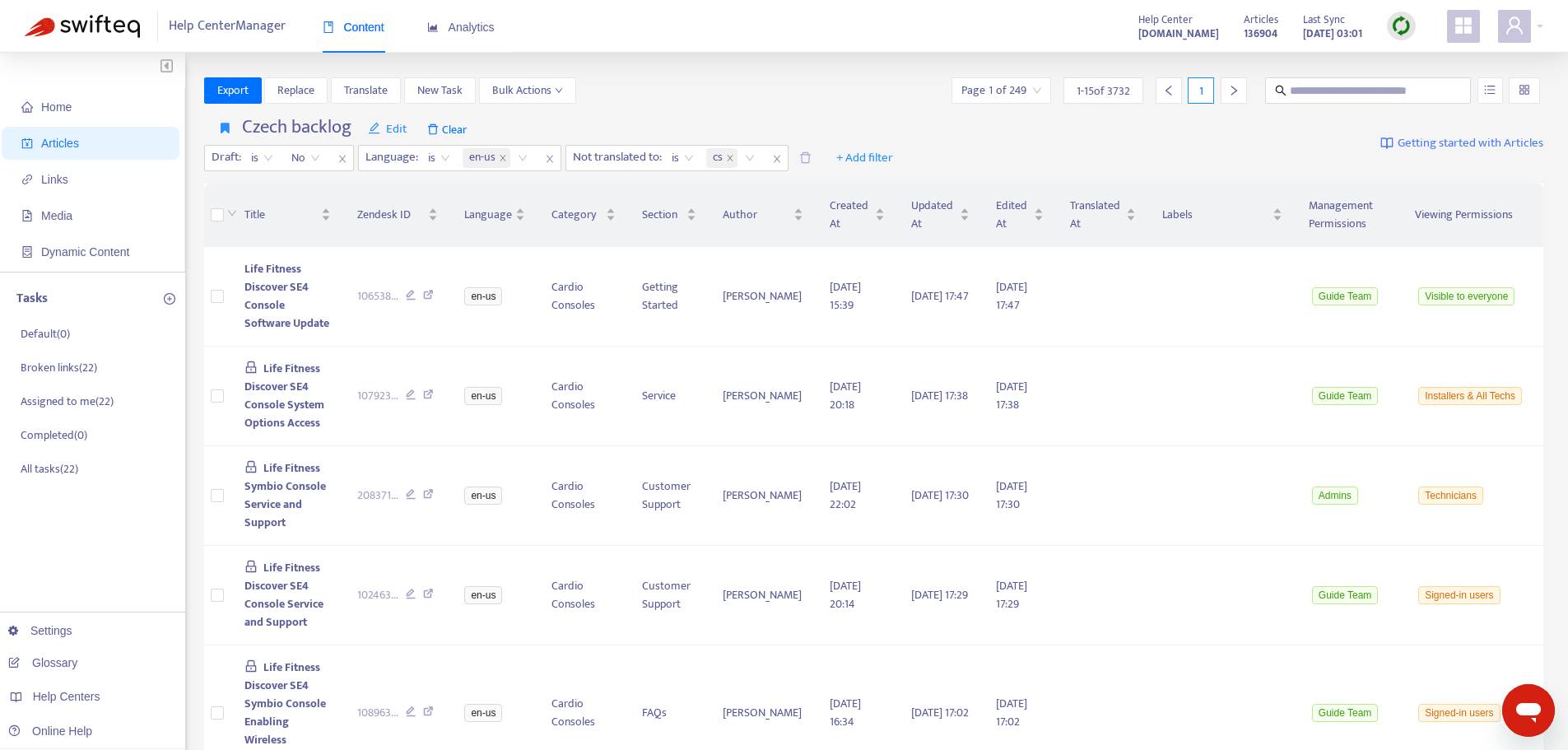
click at [1228, 92] on icon "right" at bounding box center [1233, 90] width 11 height 11
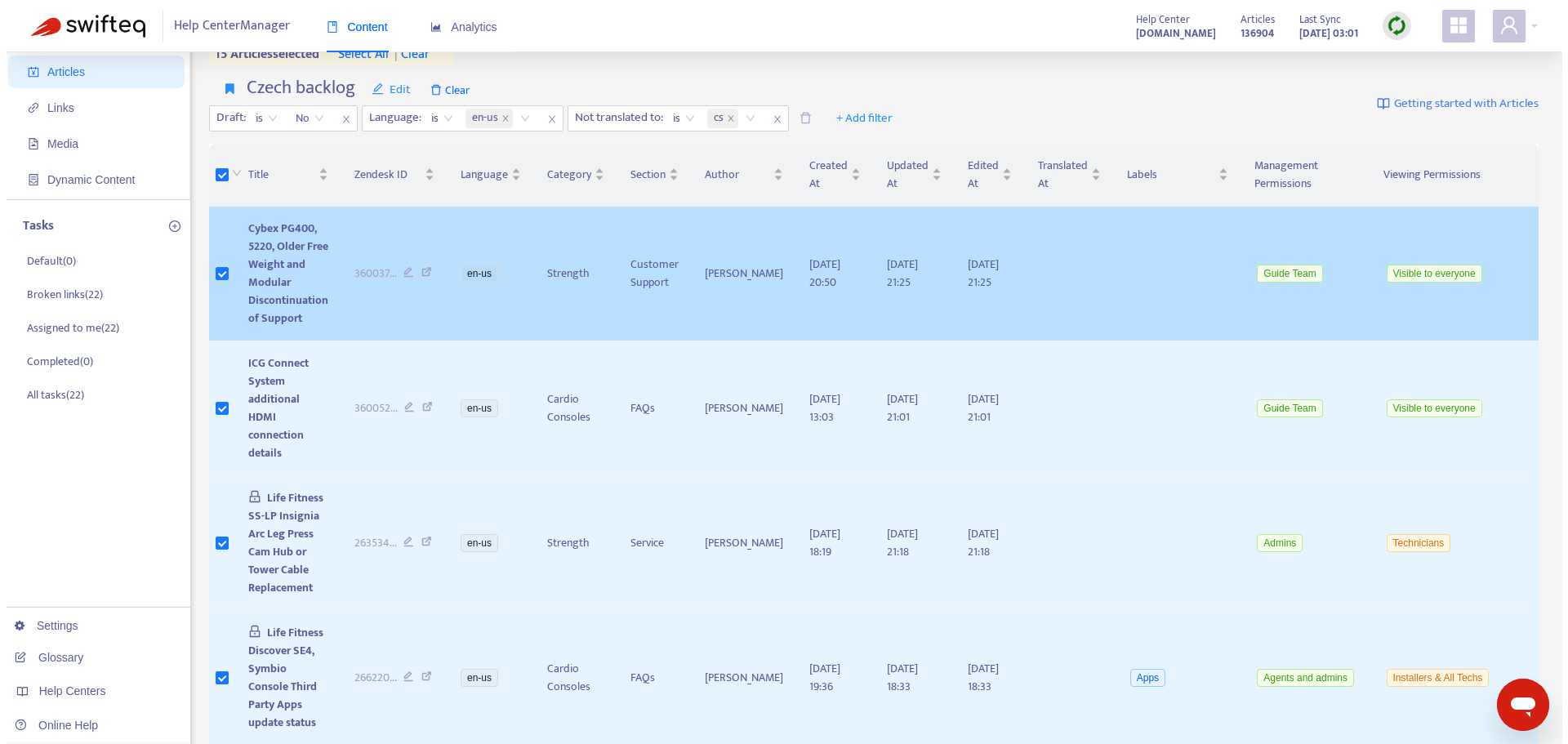
scroll to position [0, 0]
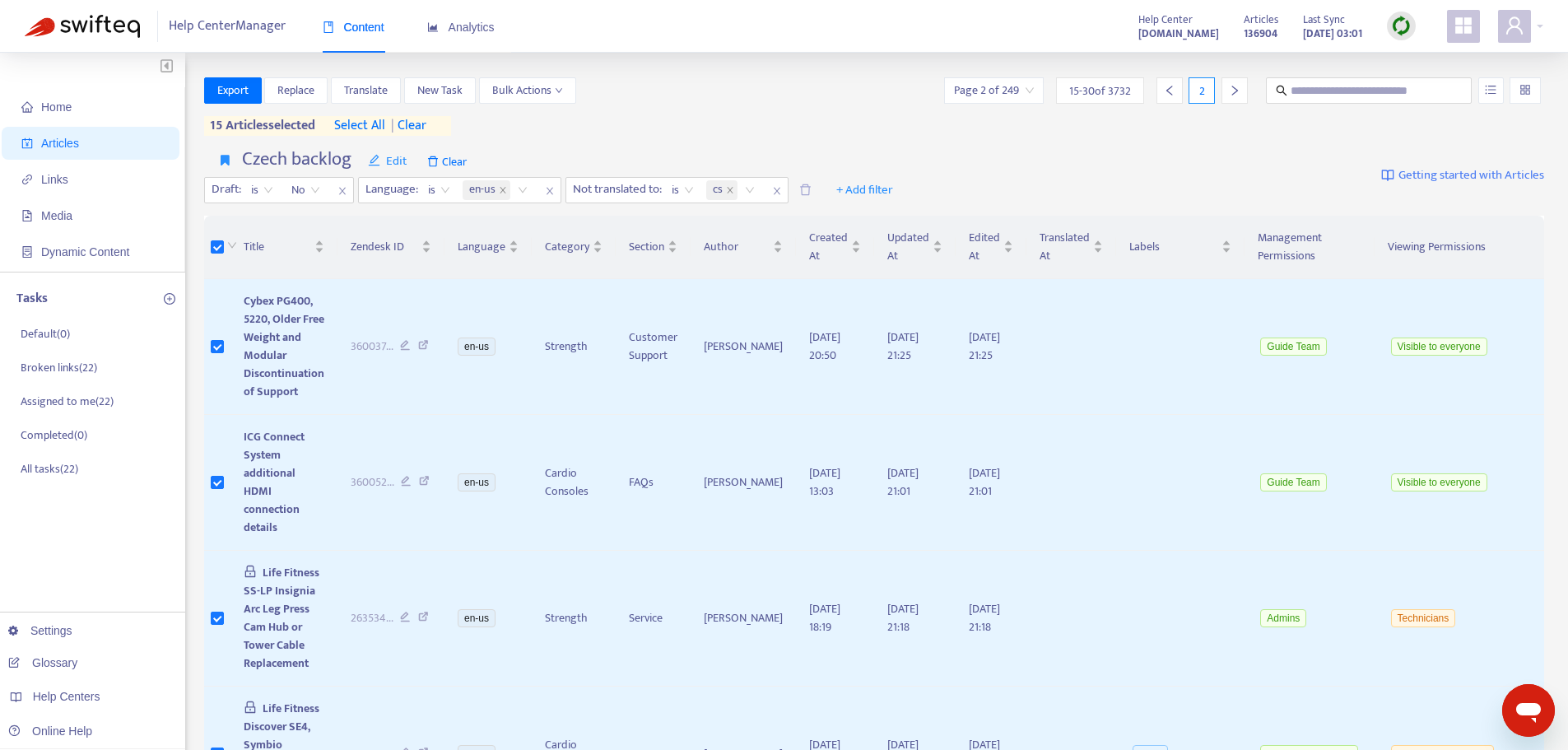
click at [1234, 92] on icon "right" at bounding box center [1234, 90] width 6 height 9
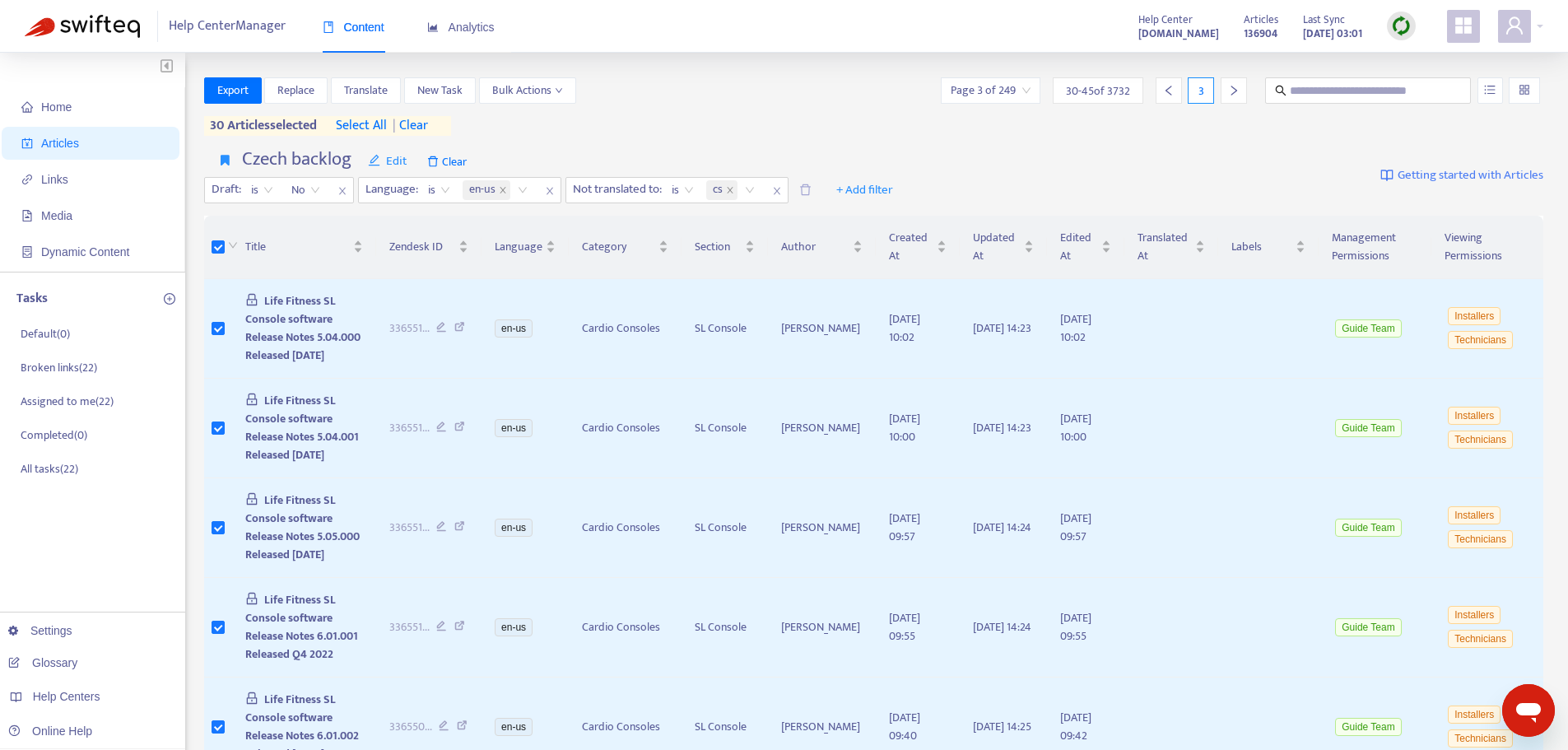
click at [1230, 88] on icon "right" at bounding box center [1233, 90] width 11 height 11
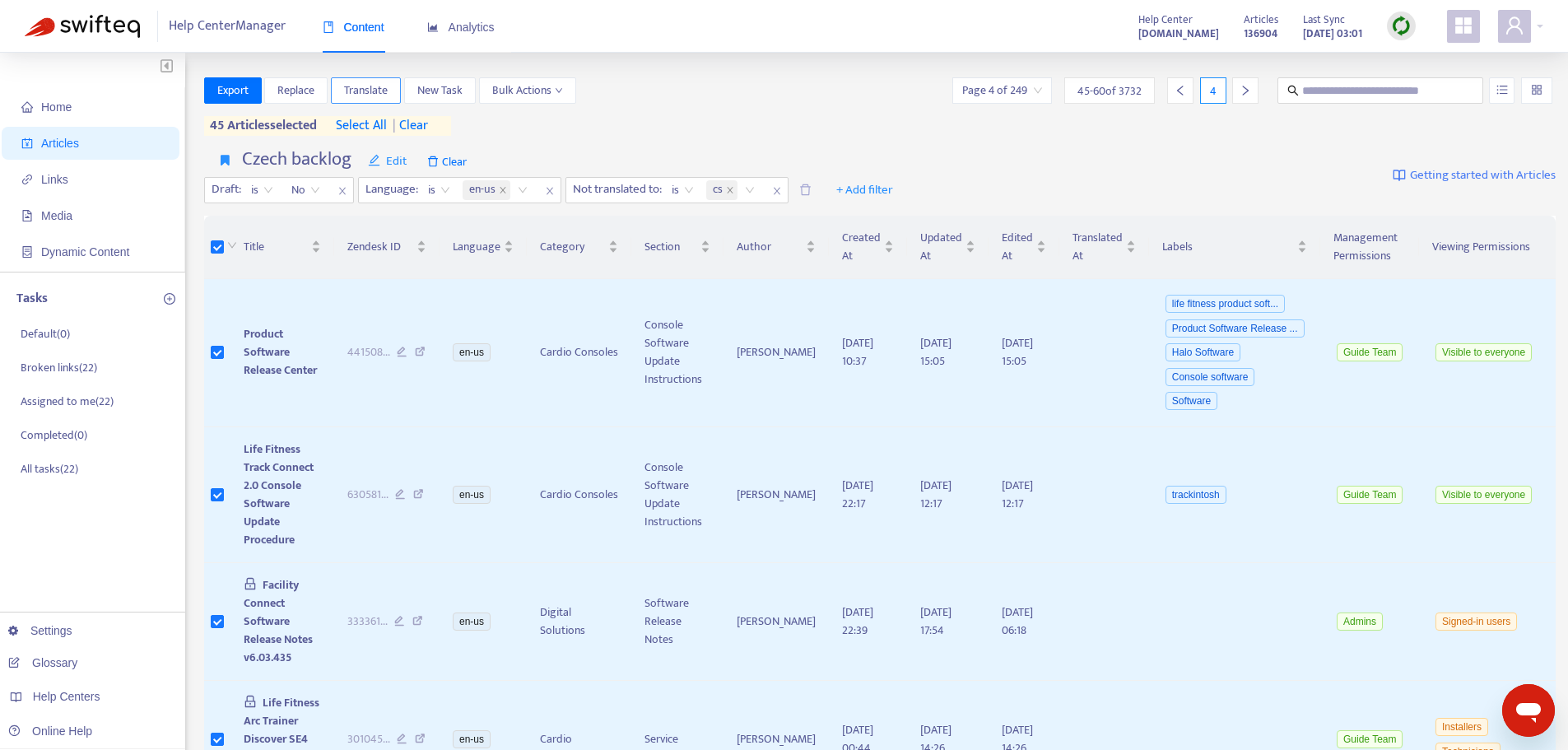
click at [353, 92] on span "Translate" at bounding box center [366, 90] width 44 height 18
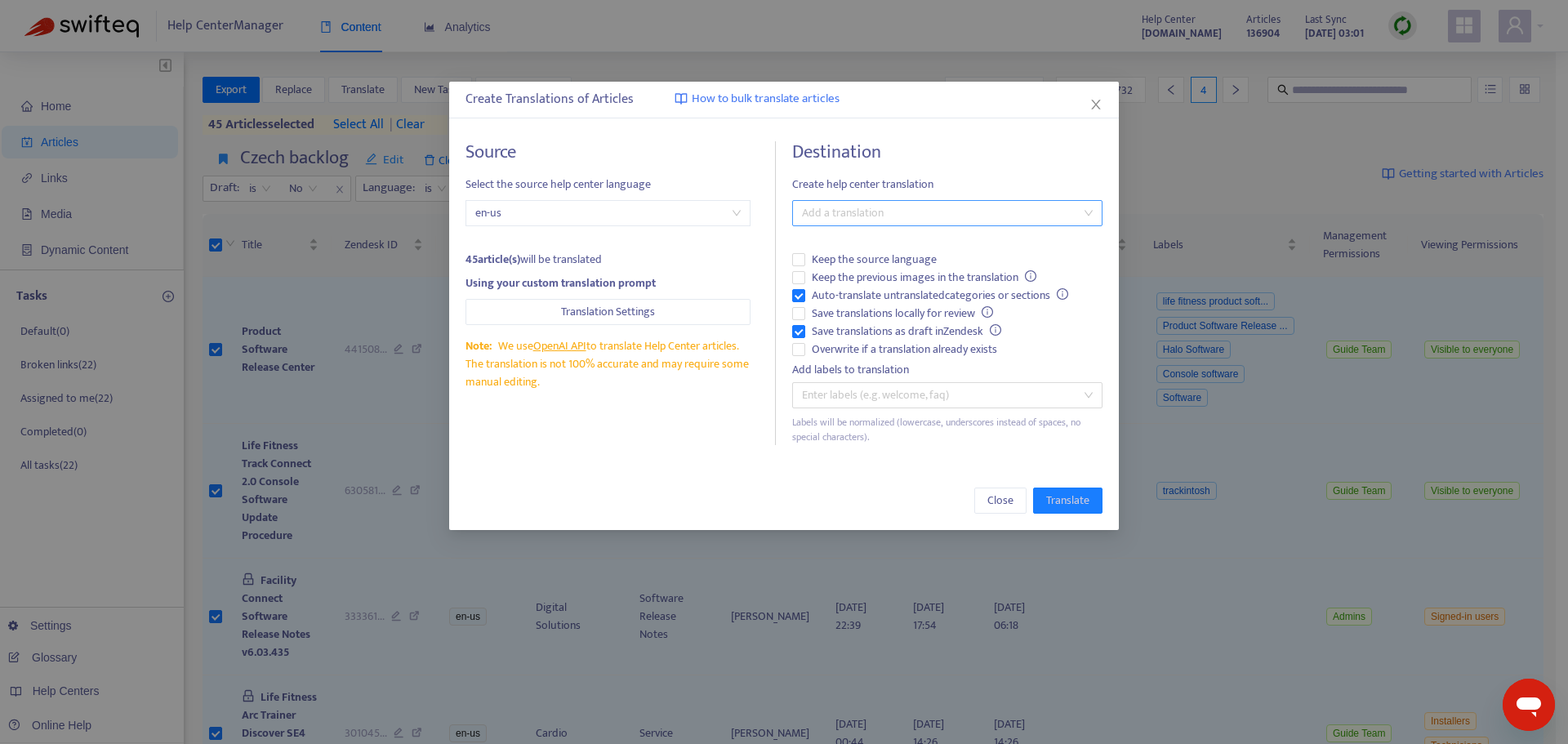
click at [853, 213] on div at bounding box center [939, 213] width 286 height 20
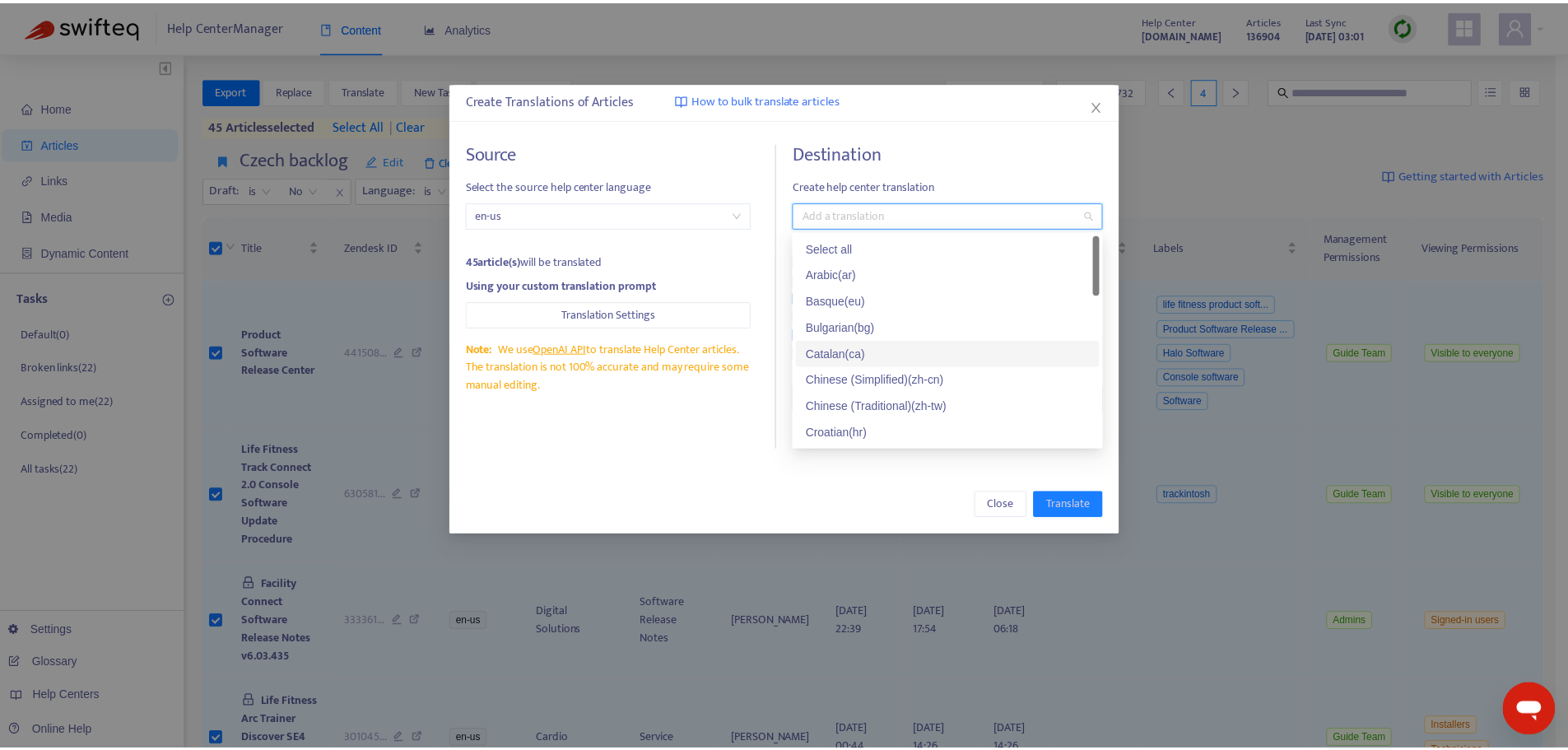
scroll to position [83, 0]
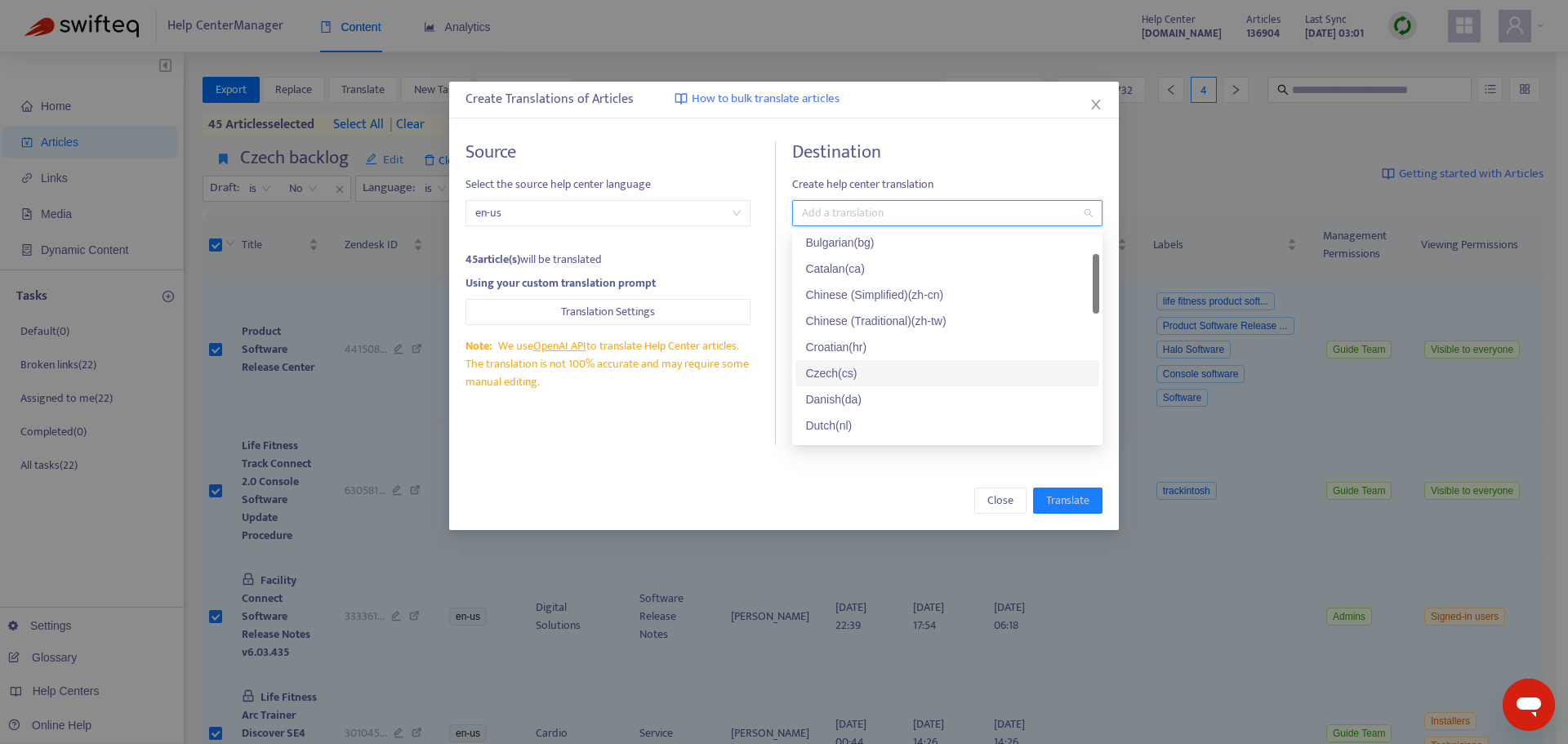
click at [839, 376] on div "Czech ( cs )" at bounding box center [947, 372] width 284 height 18
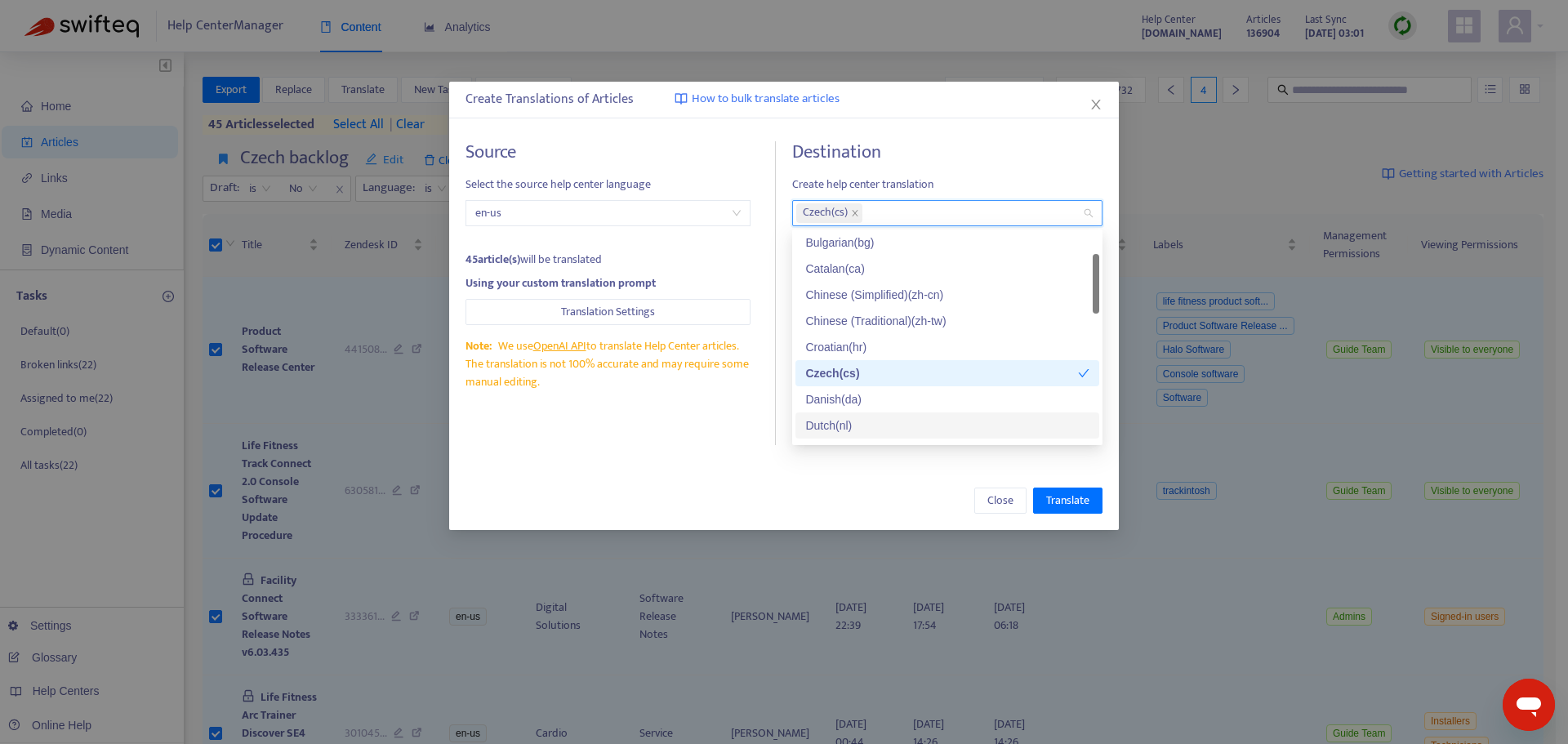
click at [734, 455] on div "Source Select the source help center language en-us 45 article(s) will be trans…" at bounding box center [784, 293] width 670 height 337
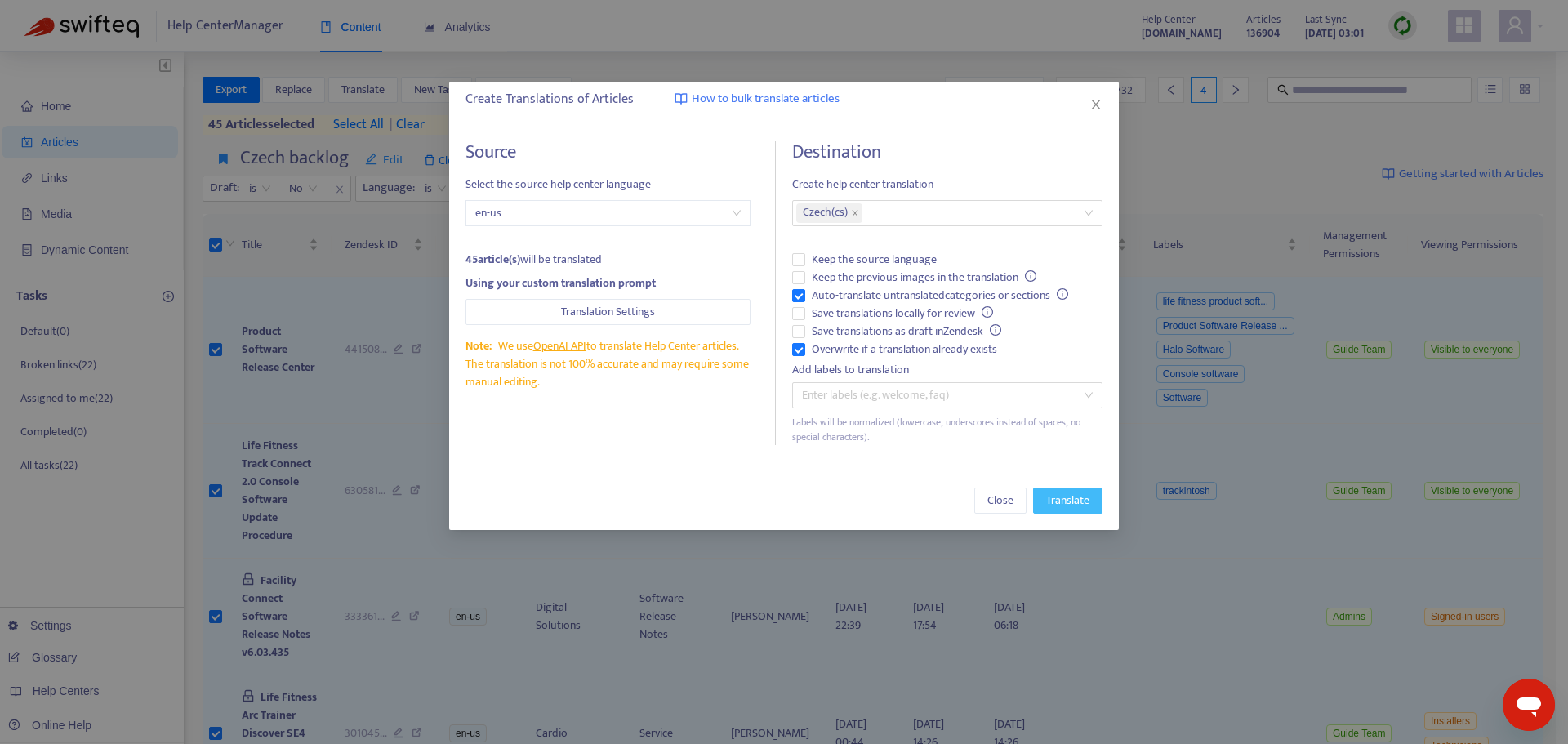
click at [1066, 501] on span "Translate" at bounding box center [1068, 501] width 44 height 18
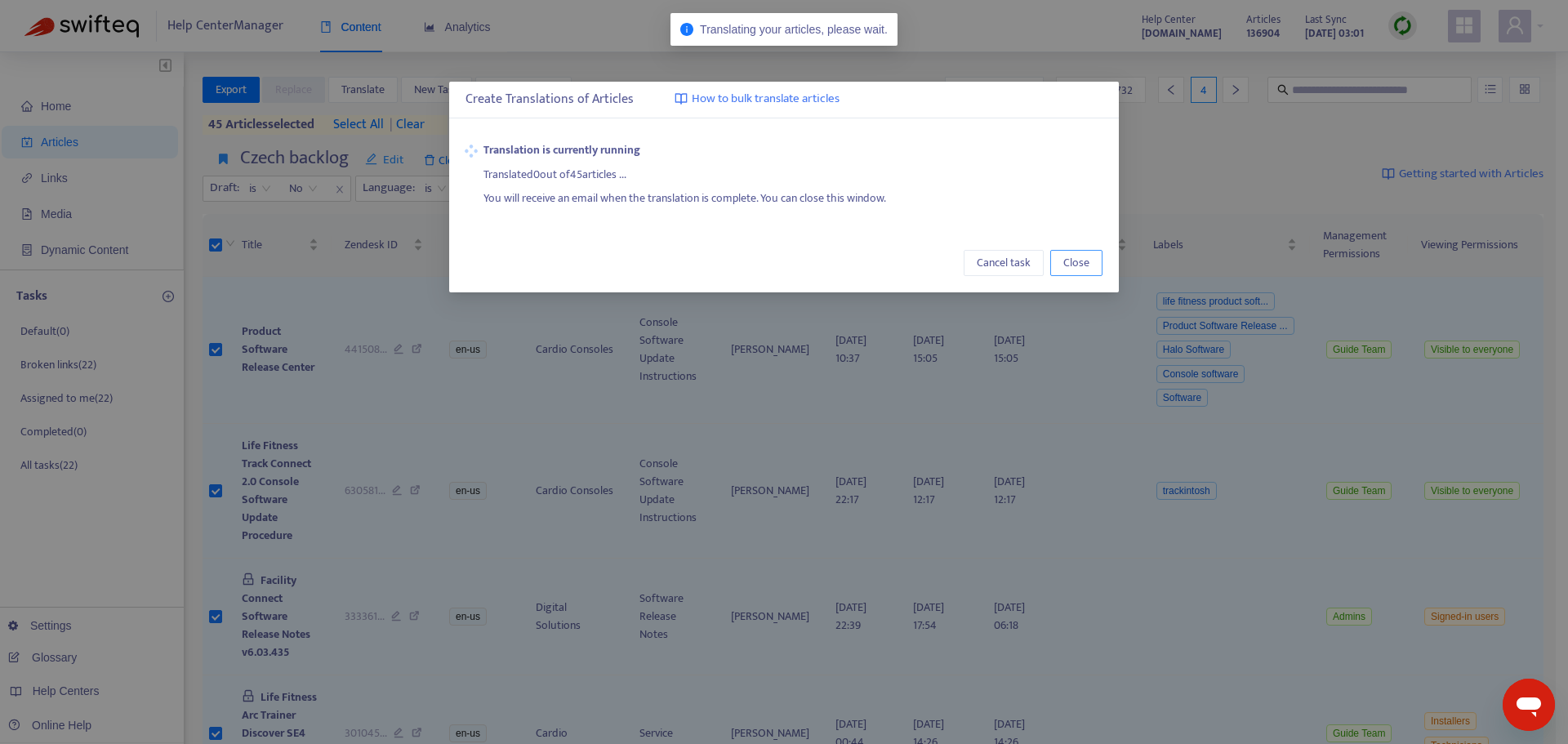
click at [1087, 267] on span "Close" at bounding box center [1076, 262] width 26 height 18
